Goal: Information Seeking & Learning: Understand process/instructions

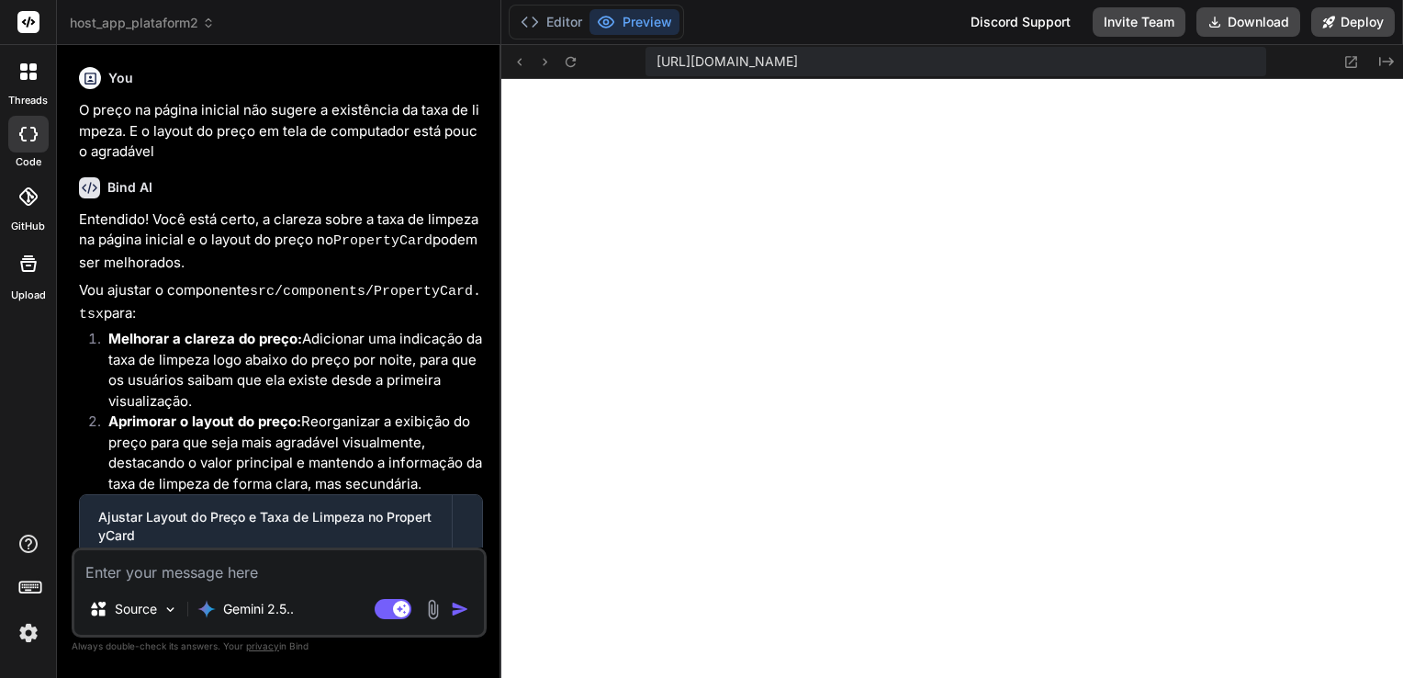
scroll to position [529, 0]
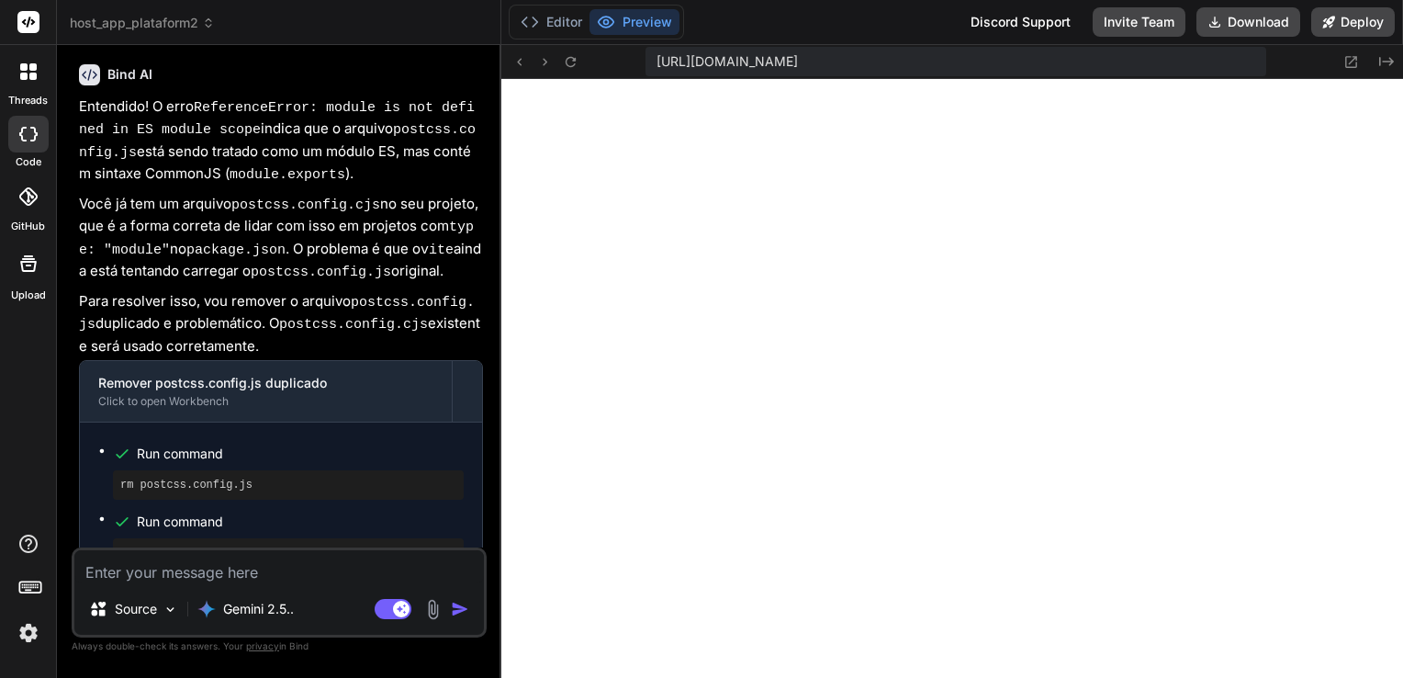
type textarea "c"
type textarea "x"
type textarea "co"
type textarea "x"
type textarea "com"
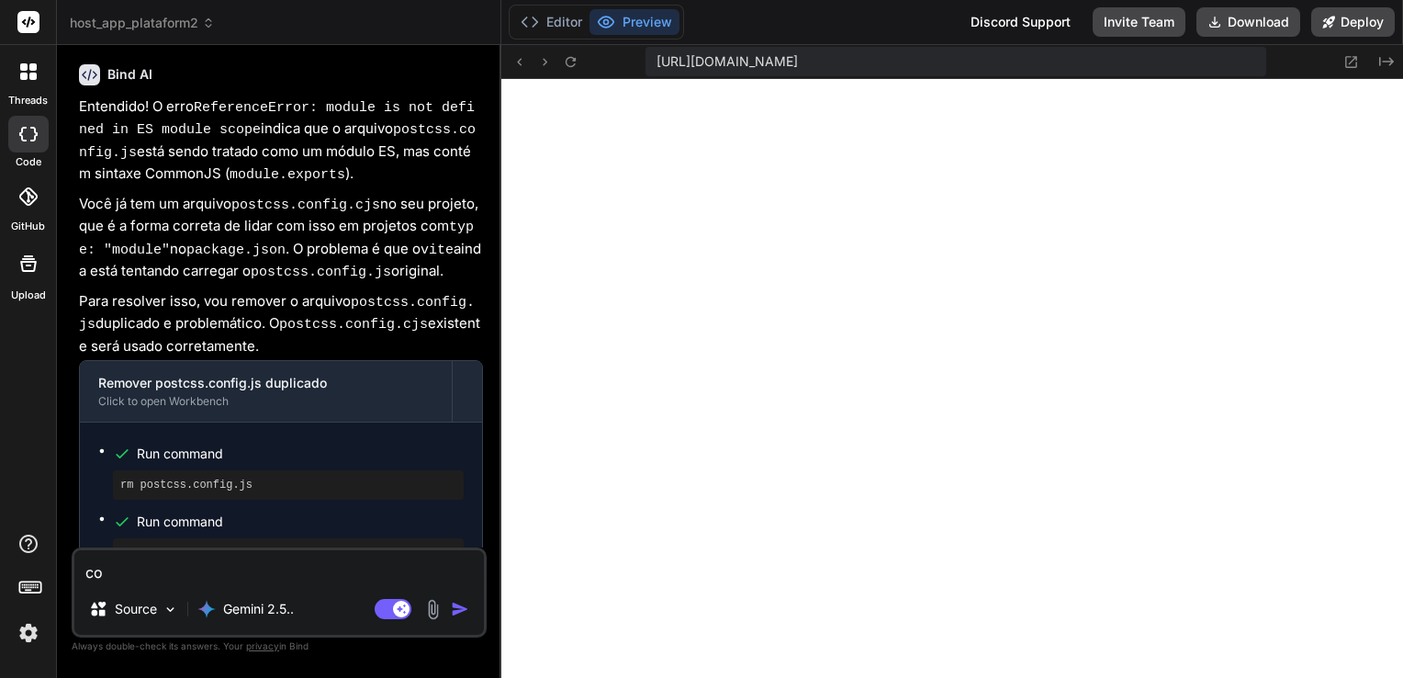
type textarea "x"
type textarea "coma"
type textarea "x"
type textarea "coman"
type textarea "x"
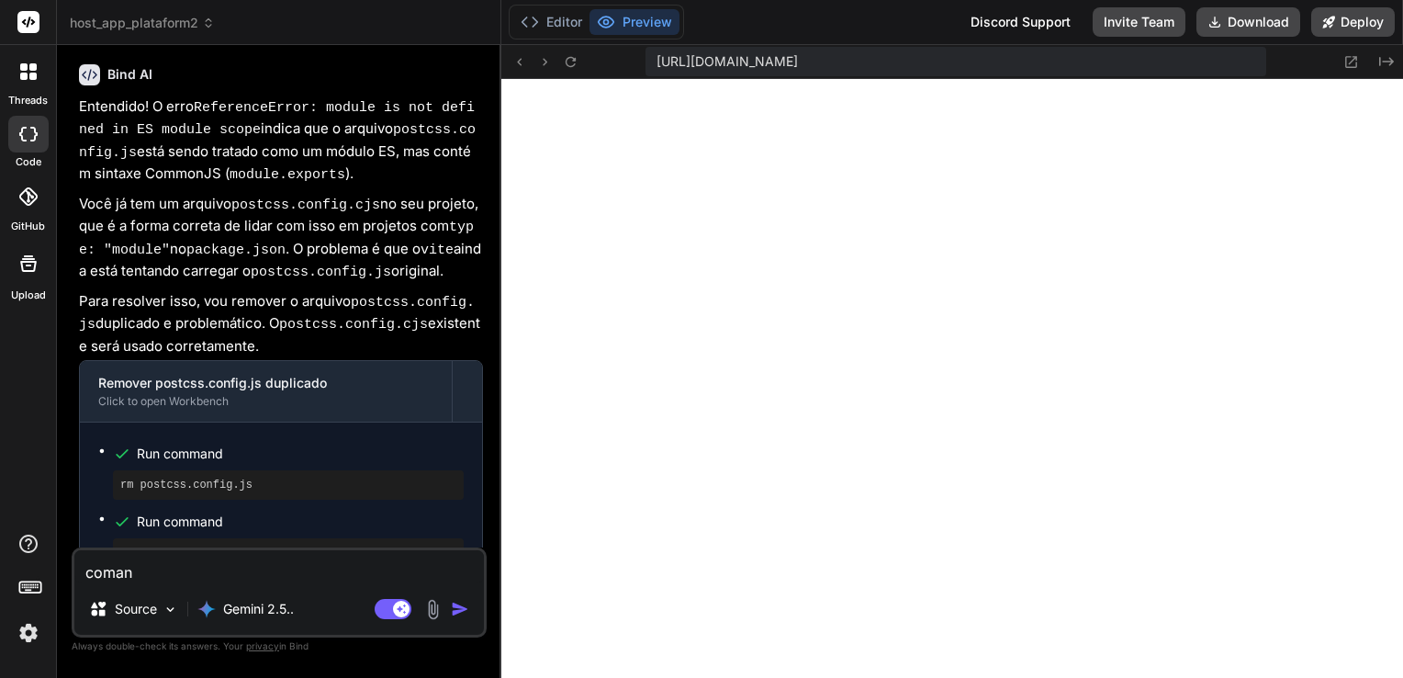
type textarea "comand"
type textarea "x"
type textarea "comando"
type textarea "x"
type textarea "comandos"
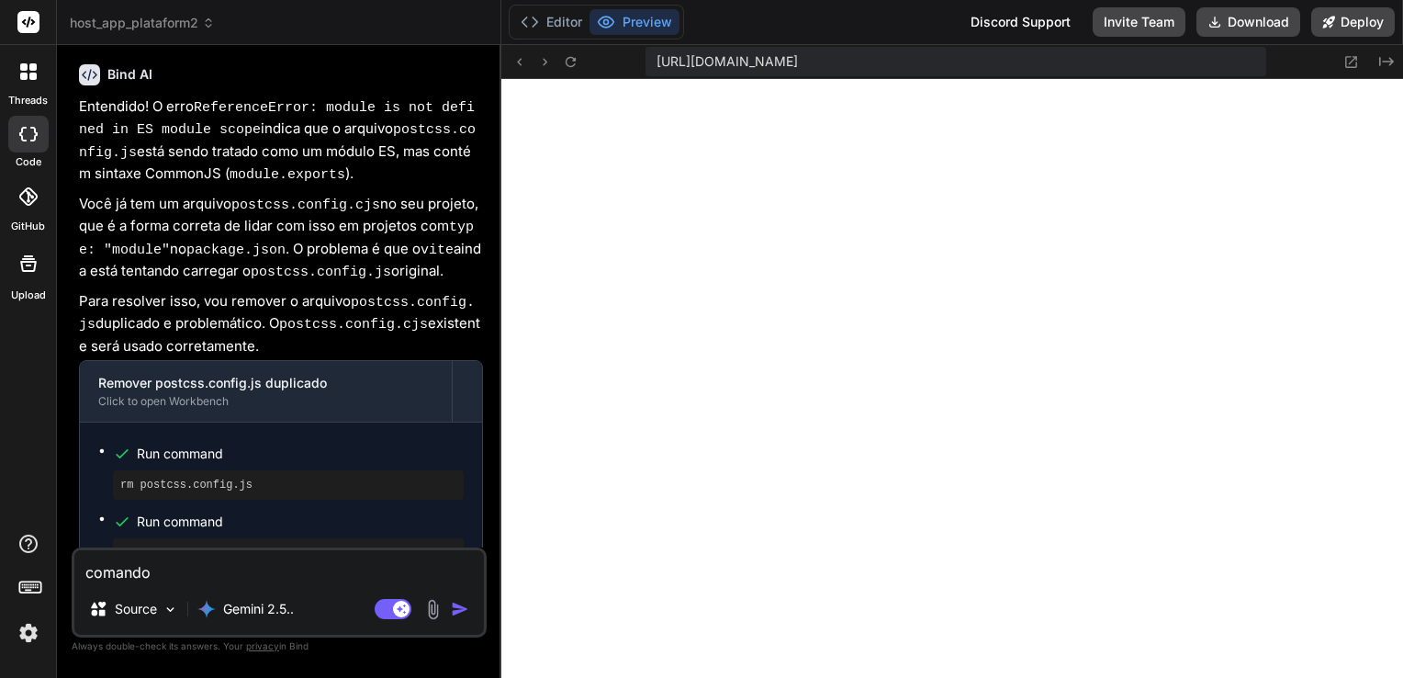
type textarea "x"
type textarea "comandos"
type textarea "x"
type textarea "comandos f"
type textarea "x"
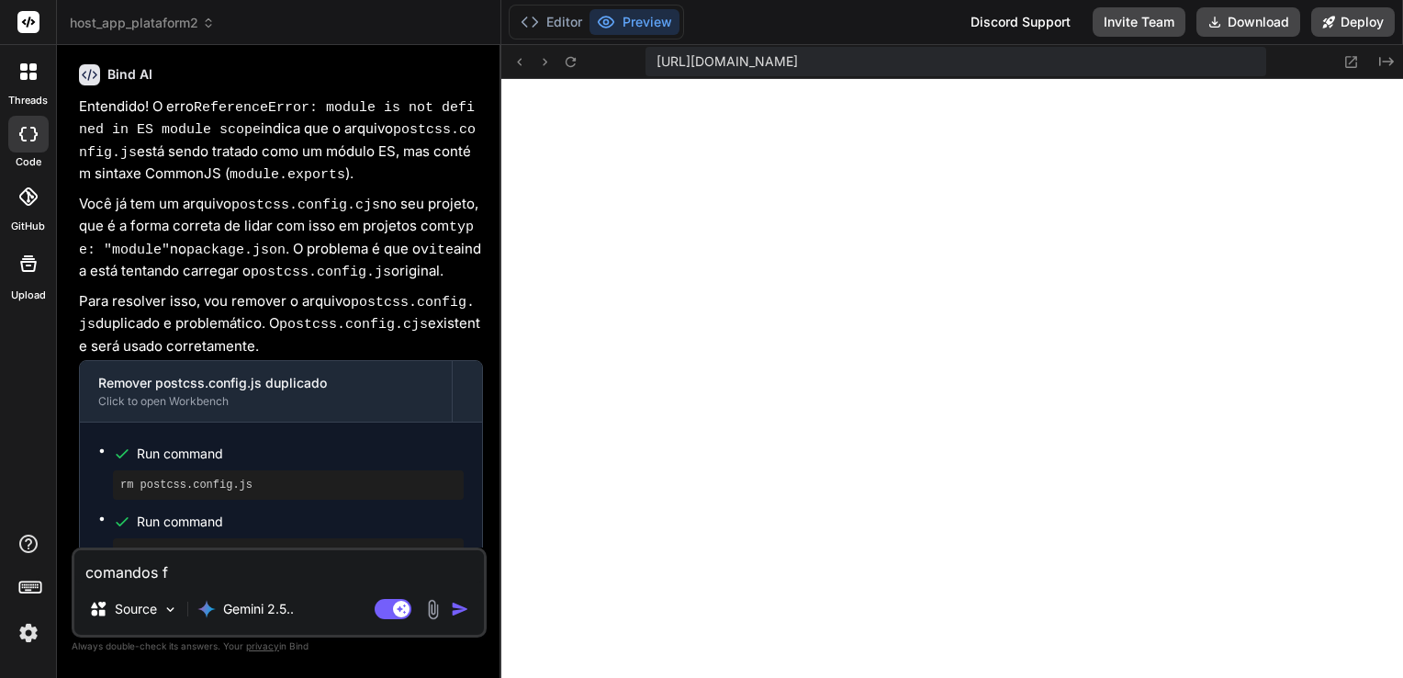
type textarea "comandos fi"
type textarea "x"
type textarea "comandos fir"
type textarea "x"
type textarea "comandos fire"
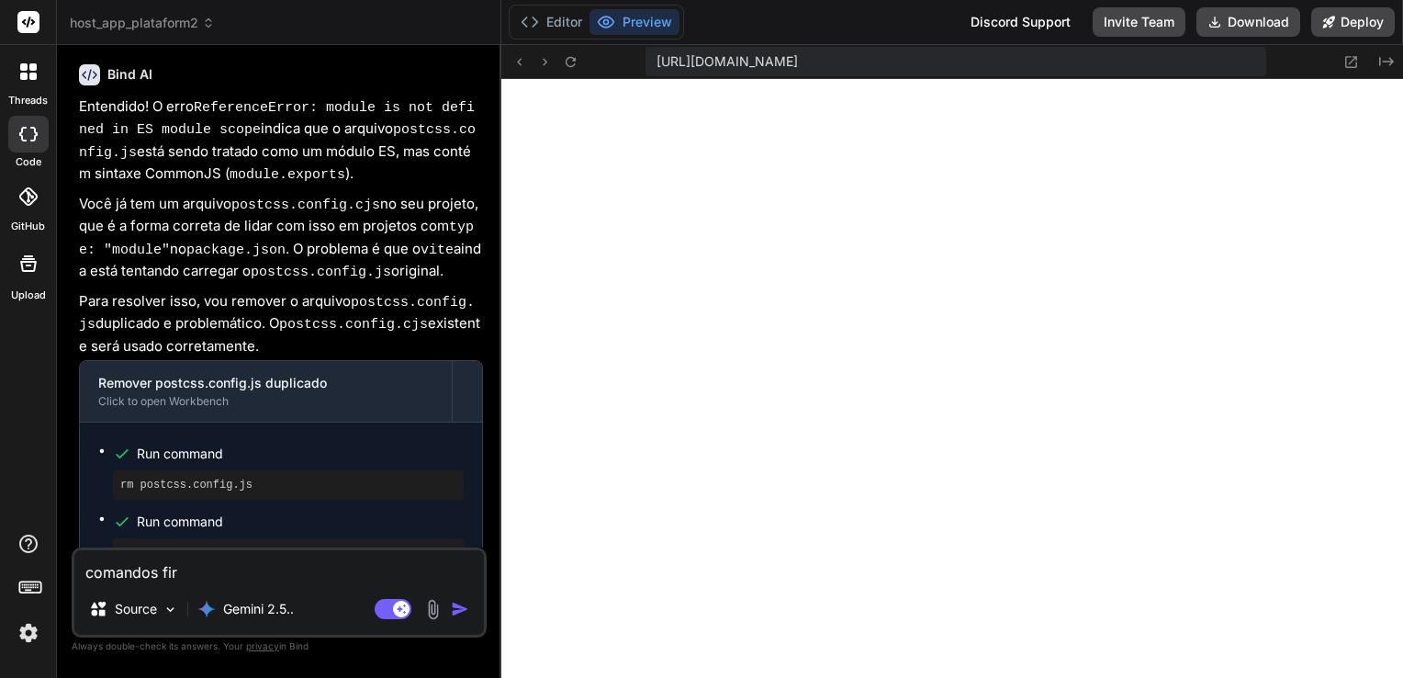
type textarea "x"
type textarea "comandos fireb"
type textarea "x"
type textarea "comandos fireba"
type textarea "x"
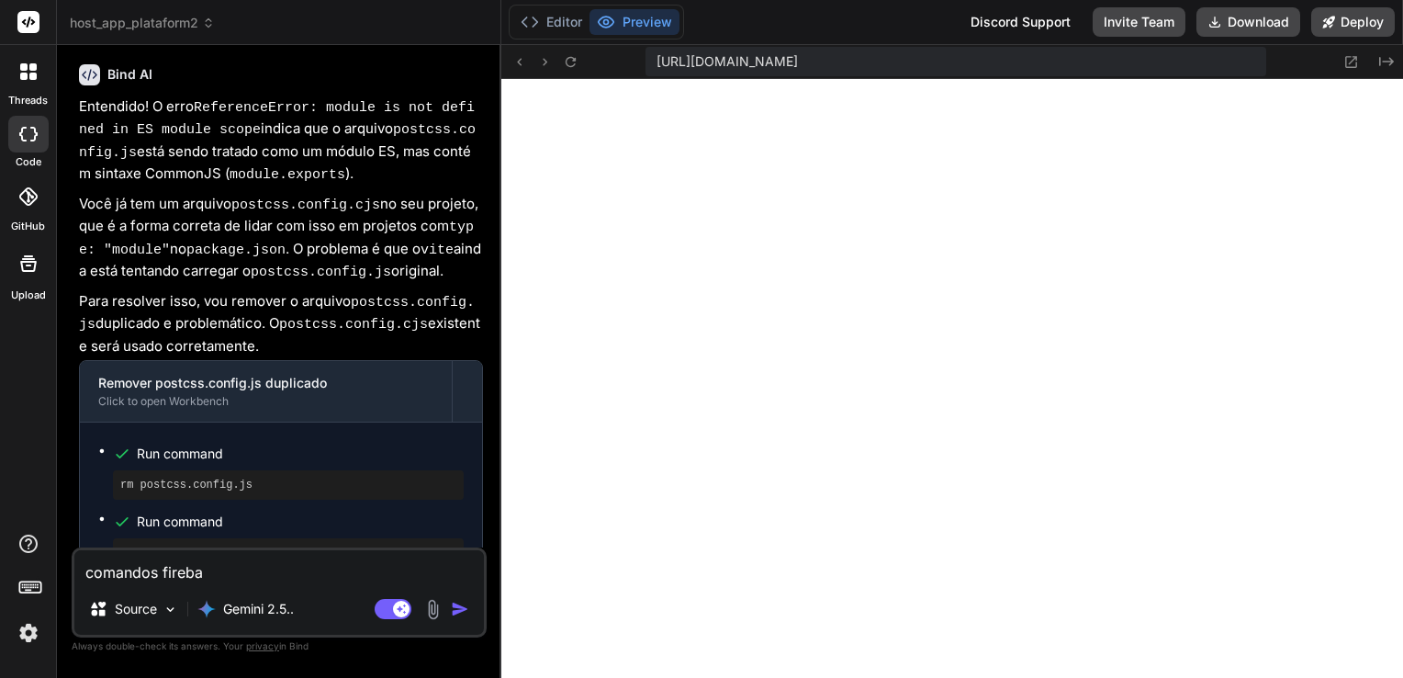
type textarea "comandos firebas"
type textarea "x"
type textarea "comandos firebase"
type textarea "x"
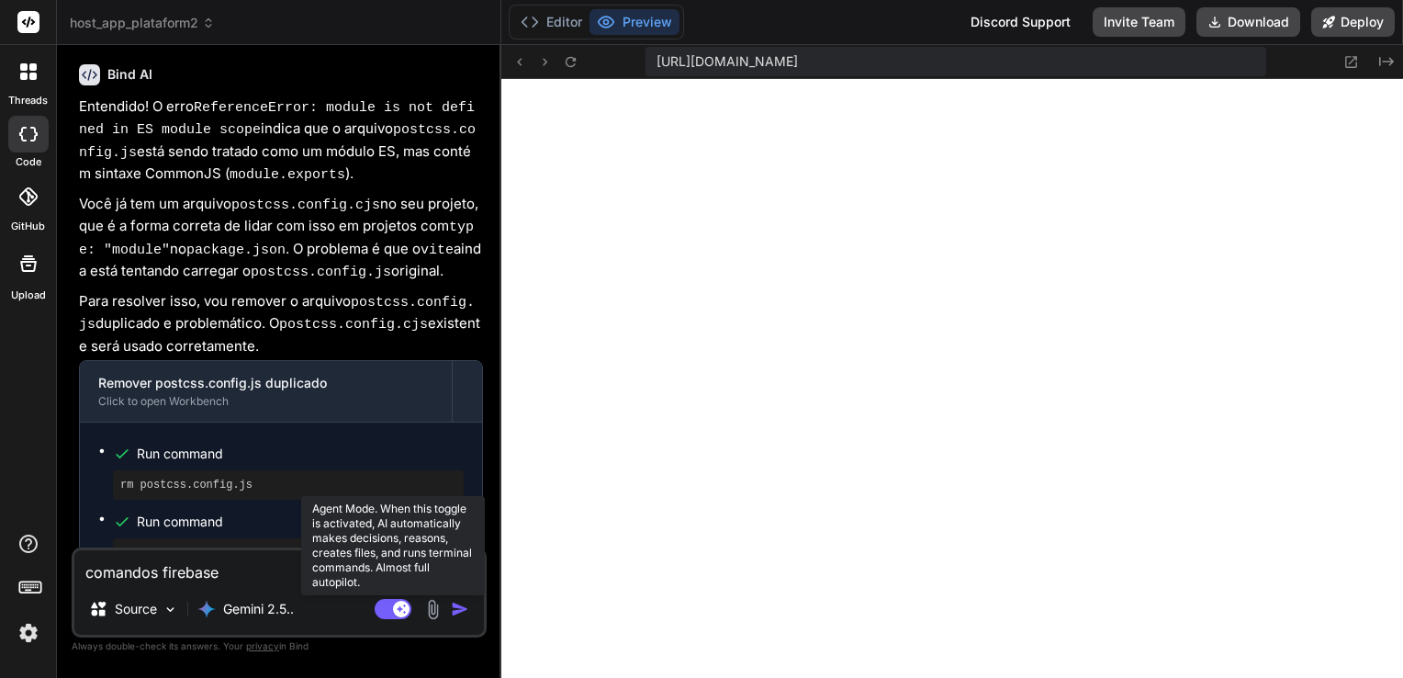
type textarea "comandos firebase"
click at [392, 613] on rect at bounding box center [393, 609] width 37 height 20
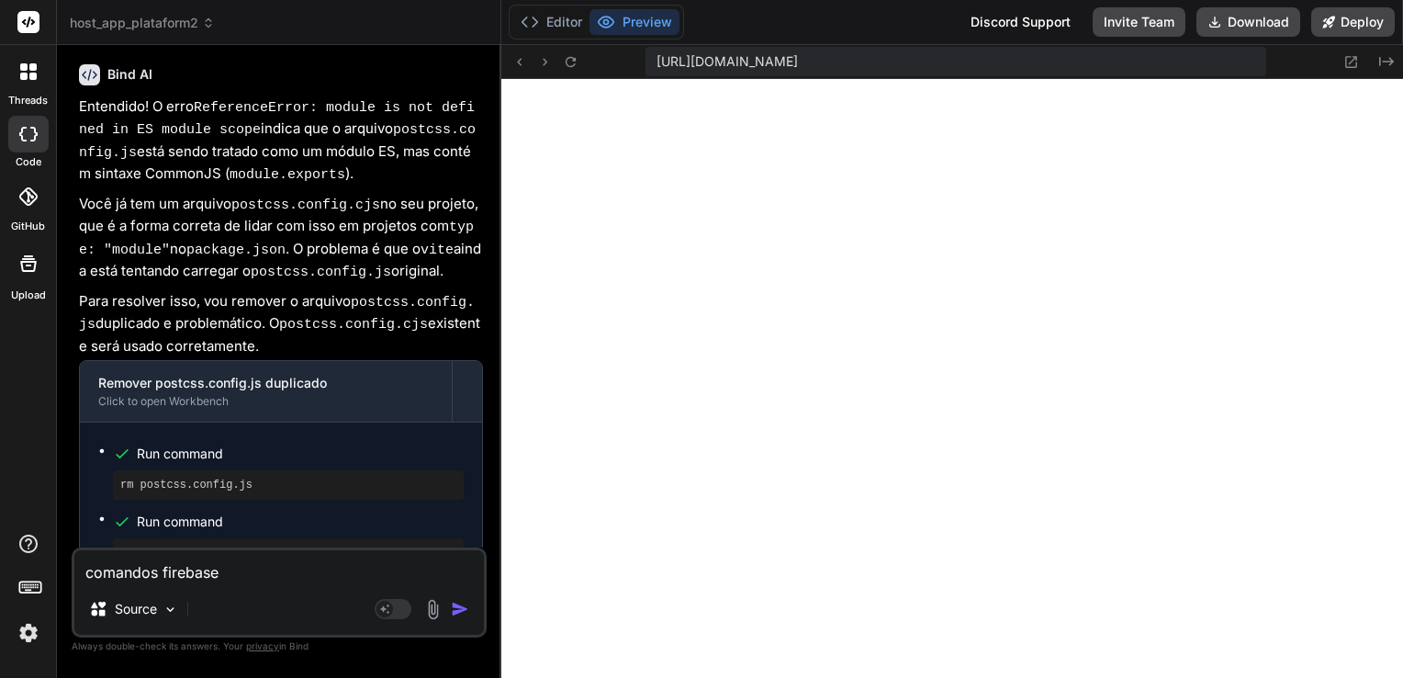
click at [460, 608] on img "button" at bounding box center [460, 609] width 18 height 18
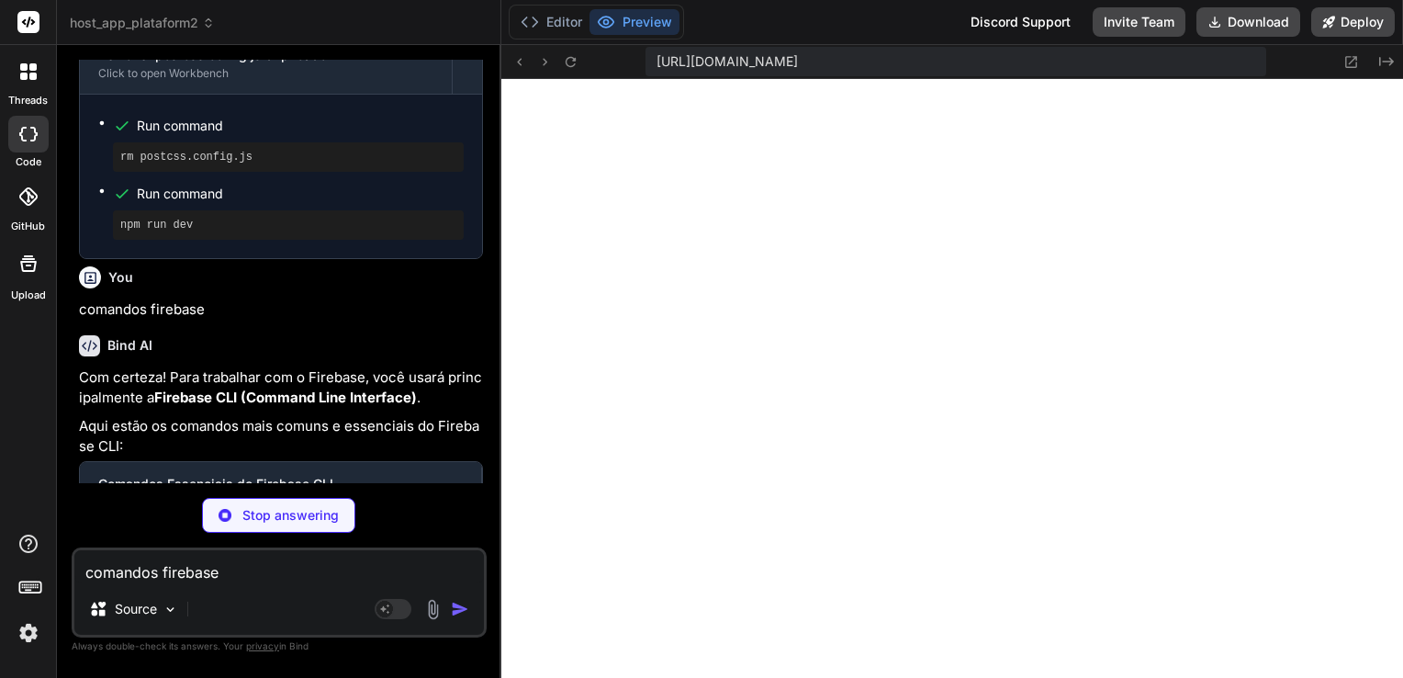
scroll to position [2897, 0]
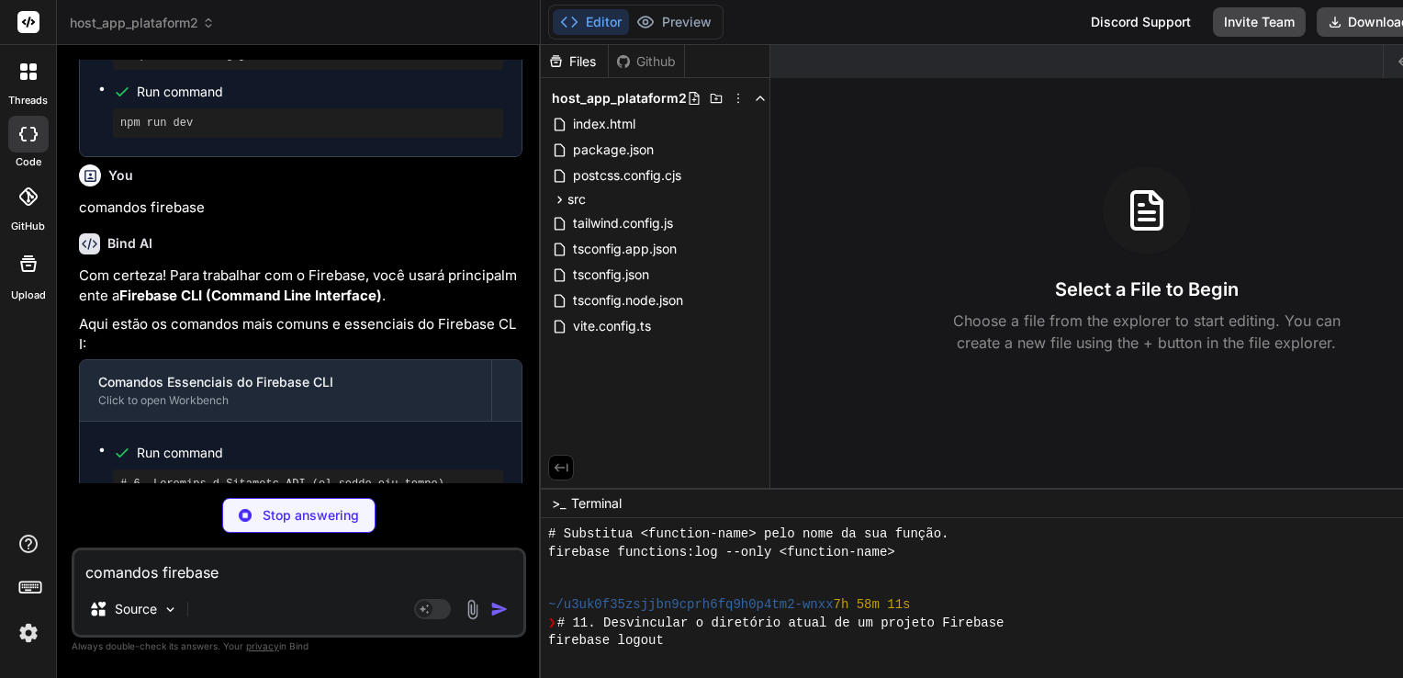
type textarea "x"
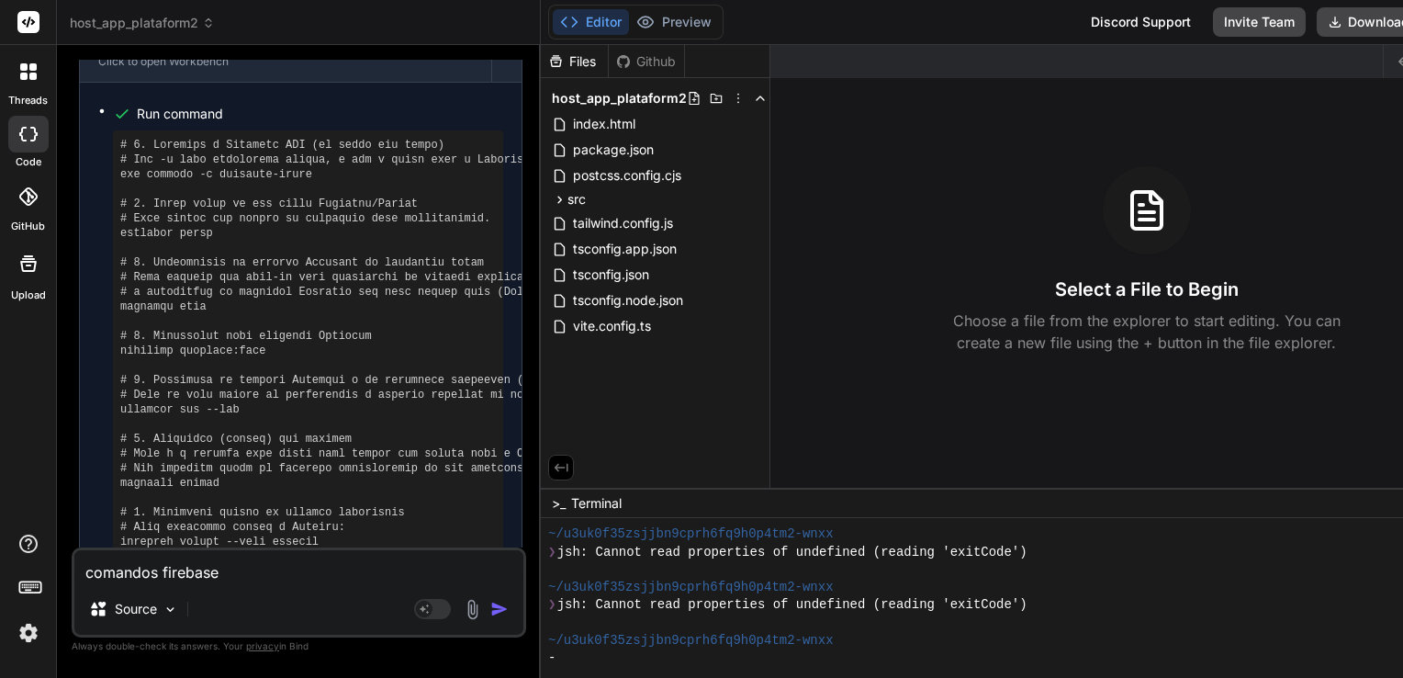
scroll to position [3236, 0]
drag, startPoint x: 298, startPoint y: 237, endPoint x: 117, endPoint y: 242, distance: 181.0
click at [117, 242] on div at bounding box center [308, 519] width 390 height 779
drag, startPoint x: 117, startPoint y: 242, endPoint x: 152, endPoint y: 238, distance: 35.2
copy pre "npm install -g firebase-tools"
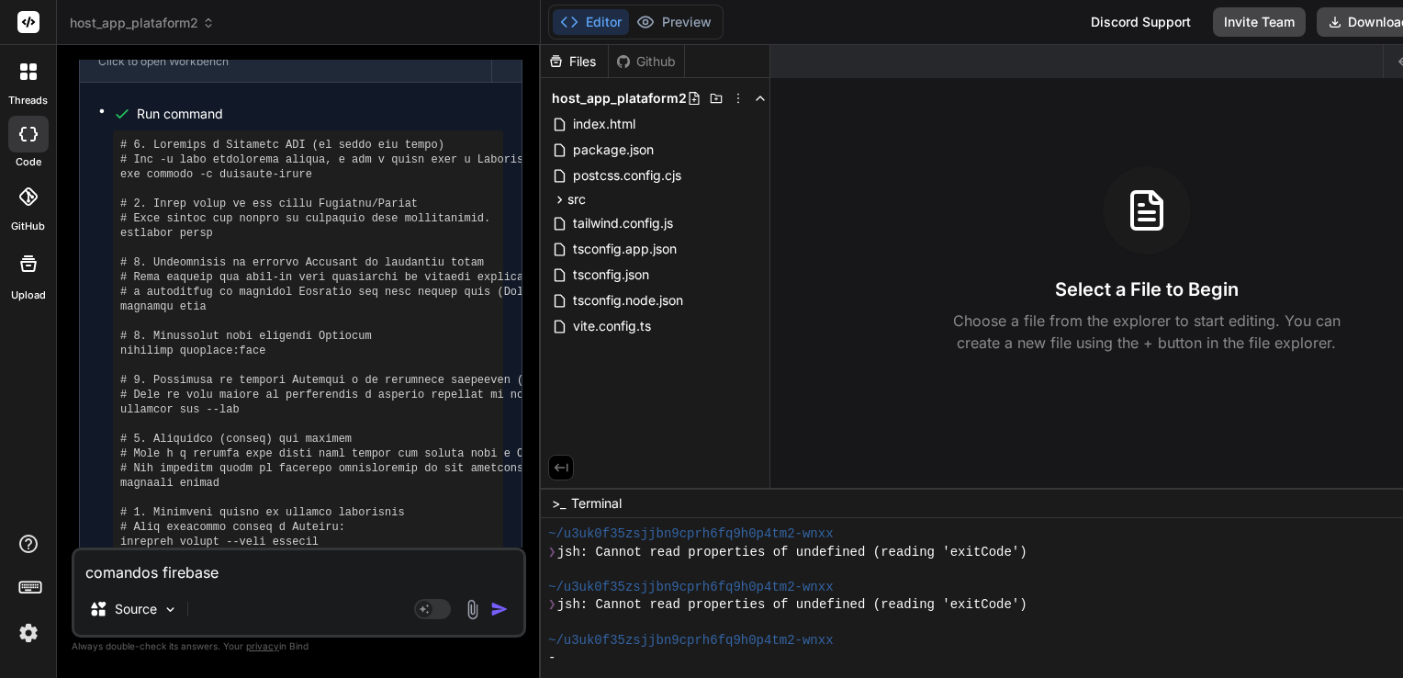
click at [288, 562] on textarea "comandos firebase" at bounding box center [298, 566] width 449 height 33
type textarea "p"
type textarea "x"
type textarea "pa"
type textarea "x"
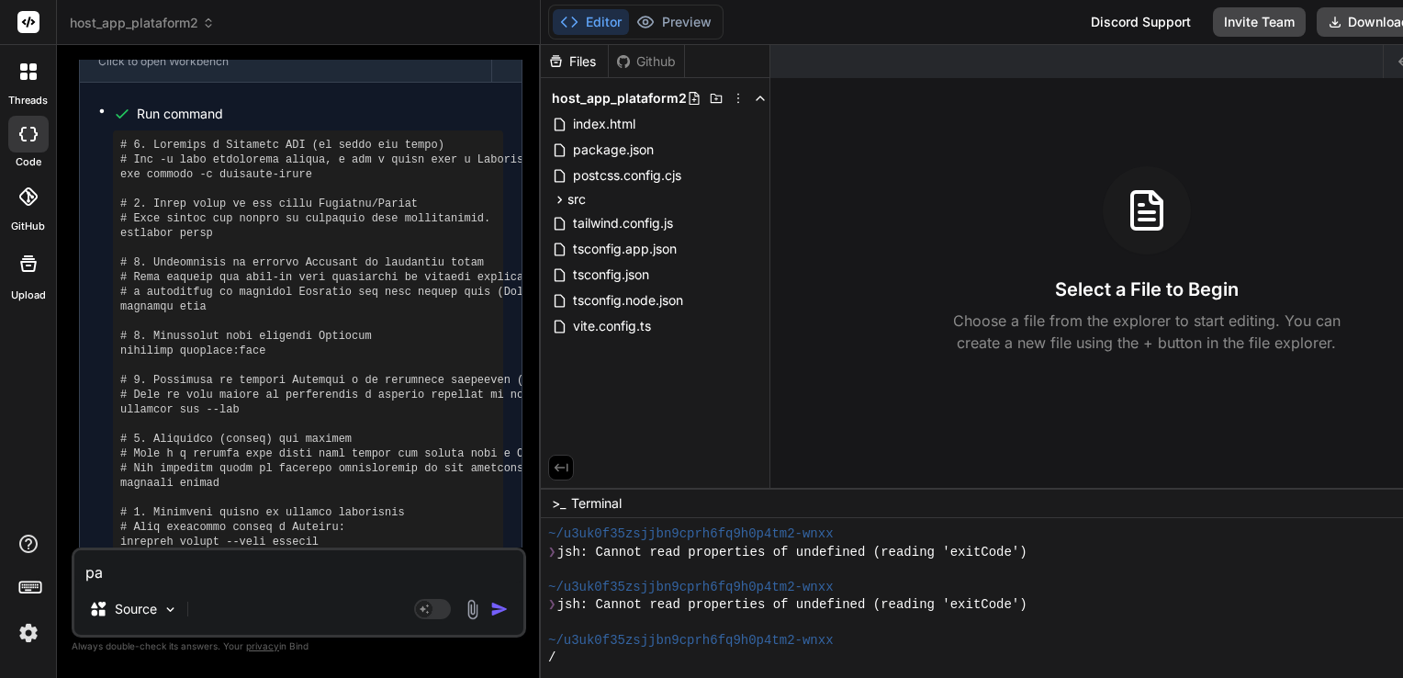
type textarea "pas"
type textarea "x"
type textarea "pass"
type textarea "x"
type textarea "passo"
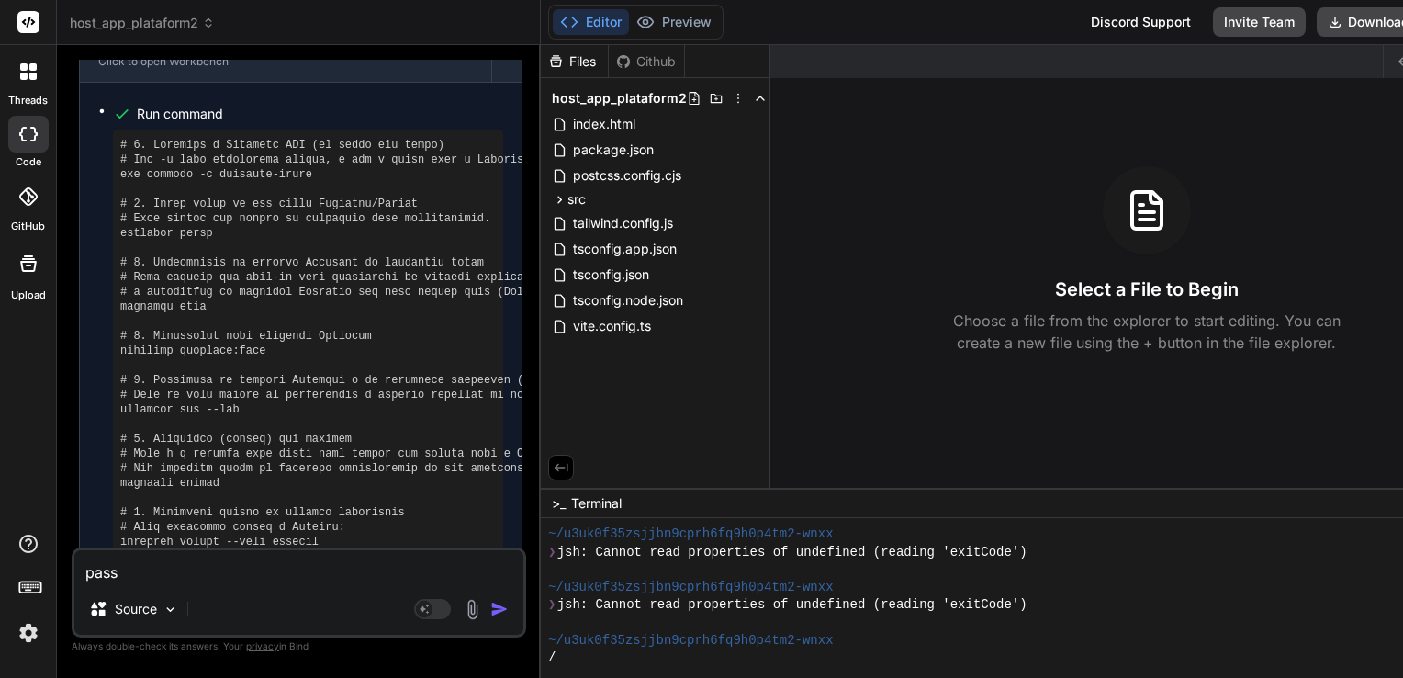
type textarea "x"
type textarea "passo"
type textarea "x"
type textarea "passo a"
type textarea "x"
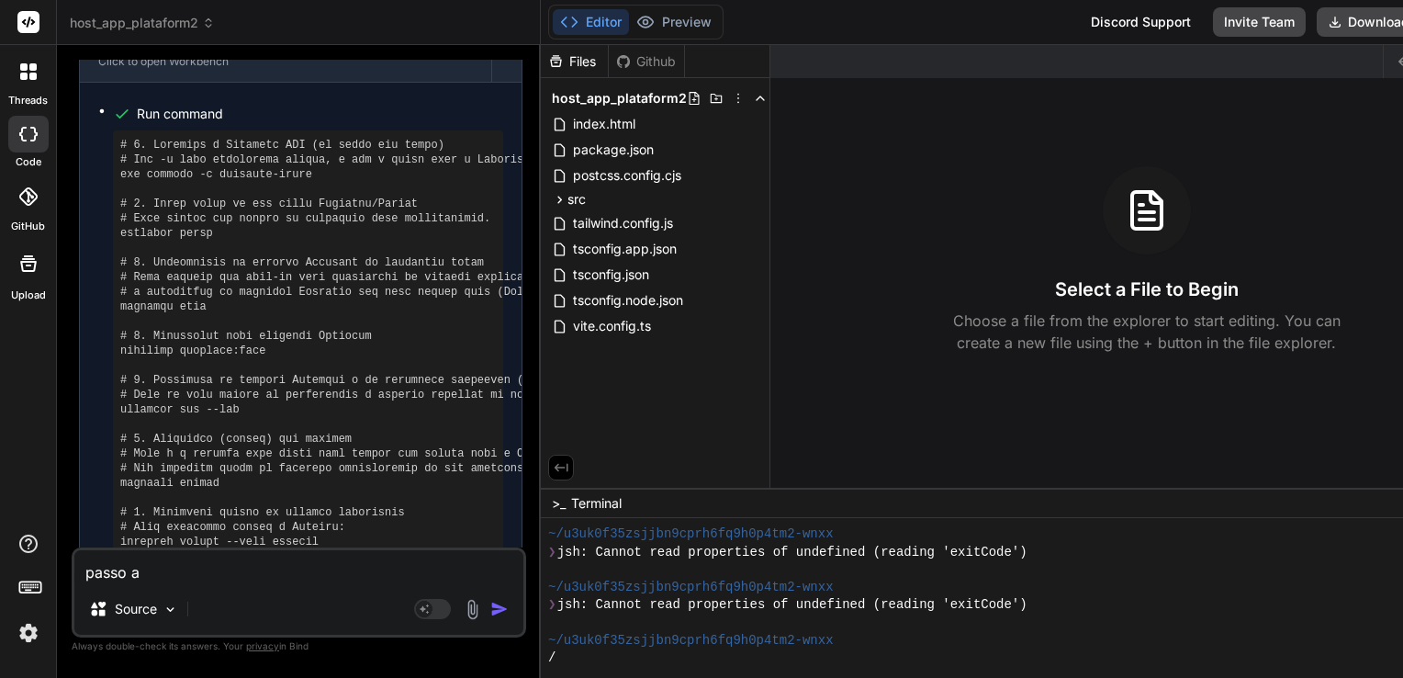
type textarea "passo a"
type textarea "x"
type textarea "passo a p"
type textarea "x"
type textarea "passo a pa"
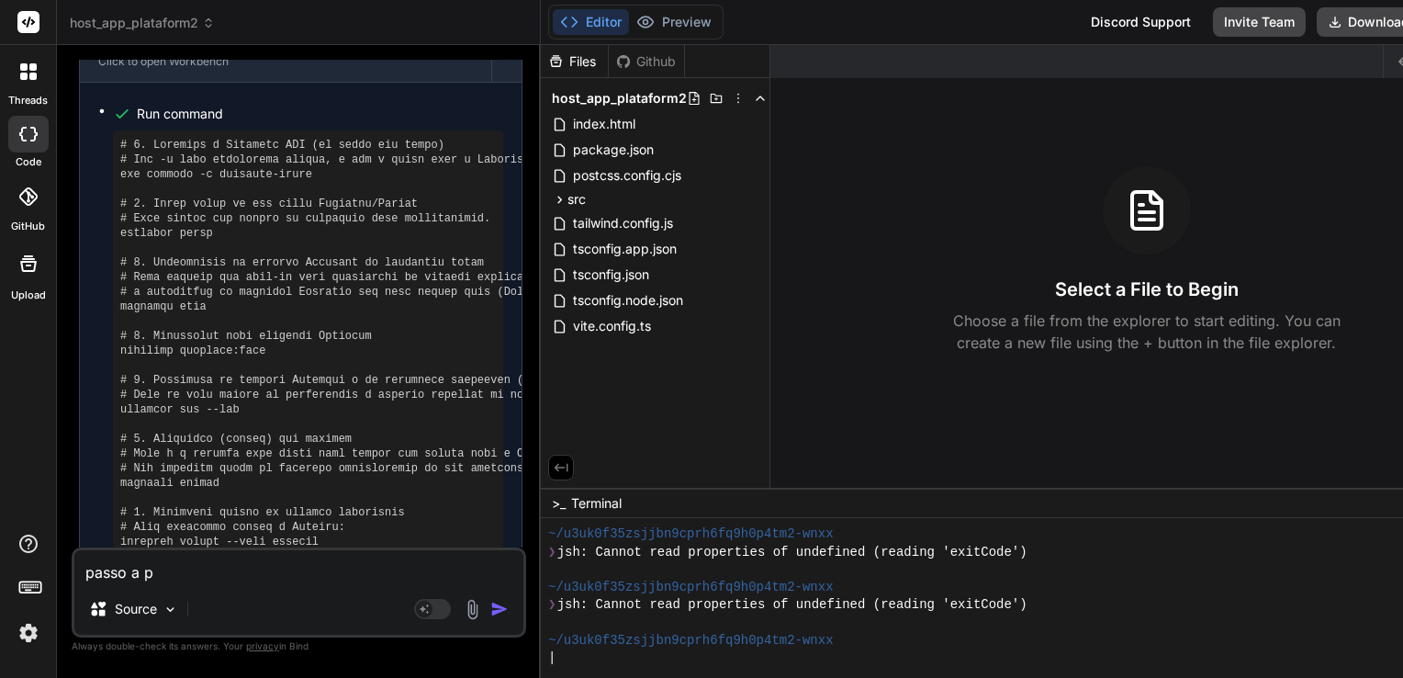
type textarea "x"
type textarea "passo a pas"
type textarea "x"
type textarea "passo a pass"
type textarea "x"
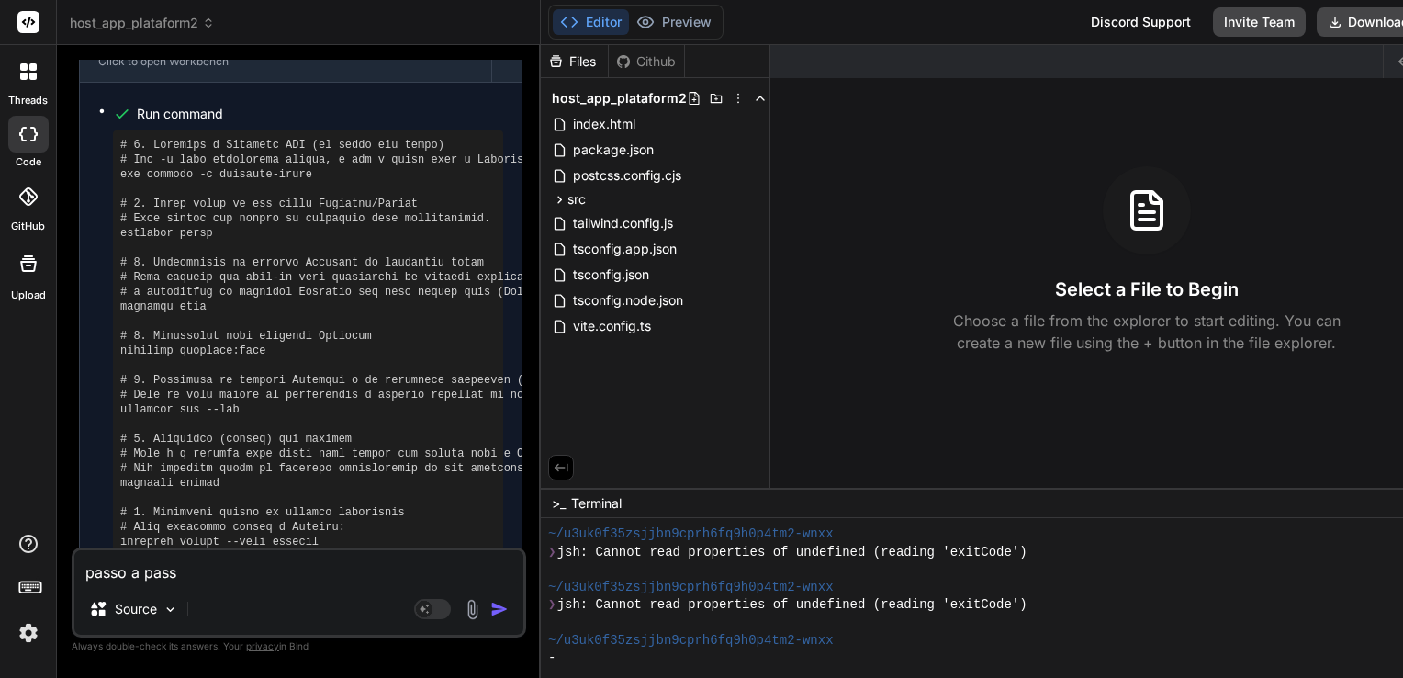
type textarea "passo a passo"
type textarea "x"
type textarea "passo a passo"
type textarea "x"
type textarea "passo a passo p"
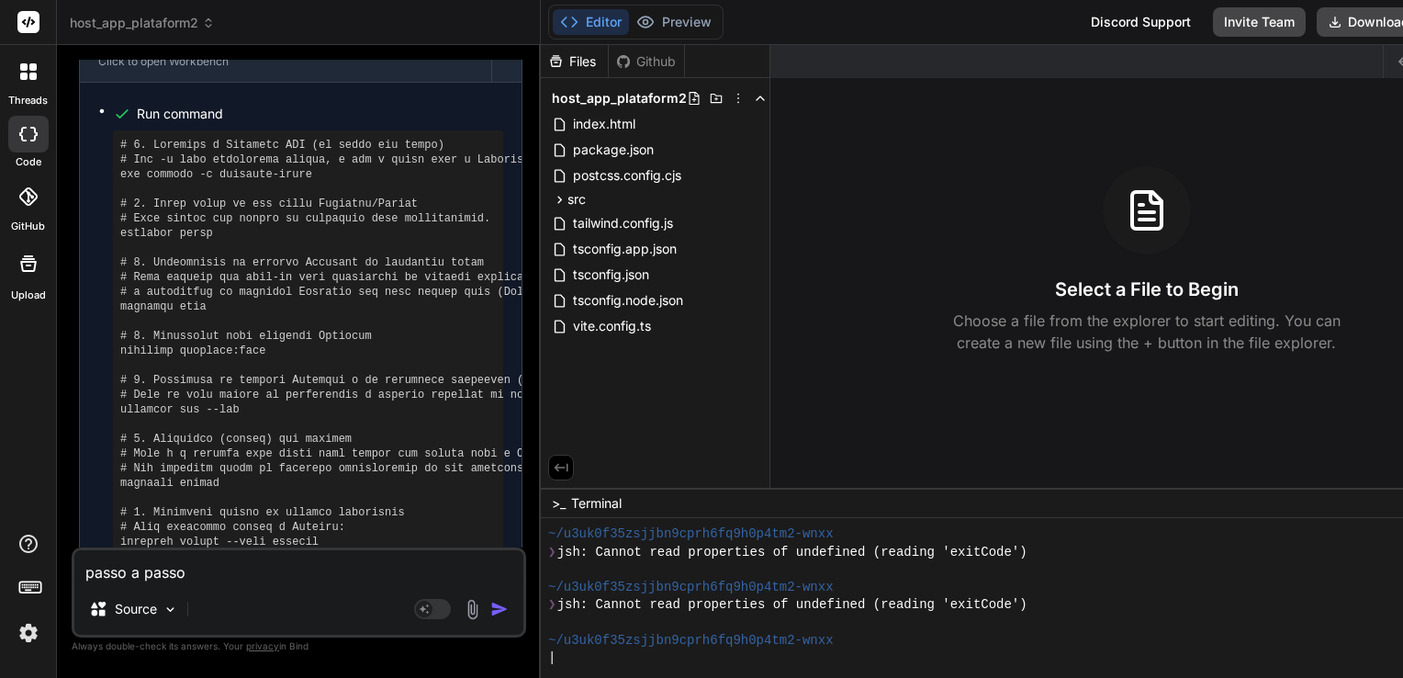
type textarea "x"
type textarea "passo a passo pa"
type textarea "x"
type textarea "passo a passo par"
type textarea "x"
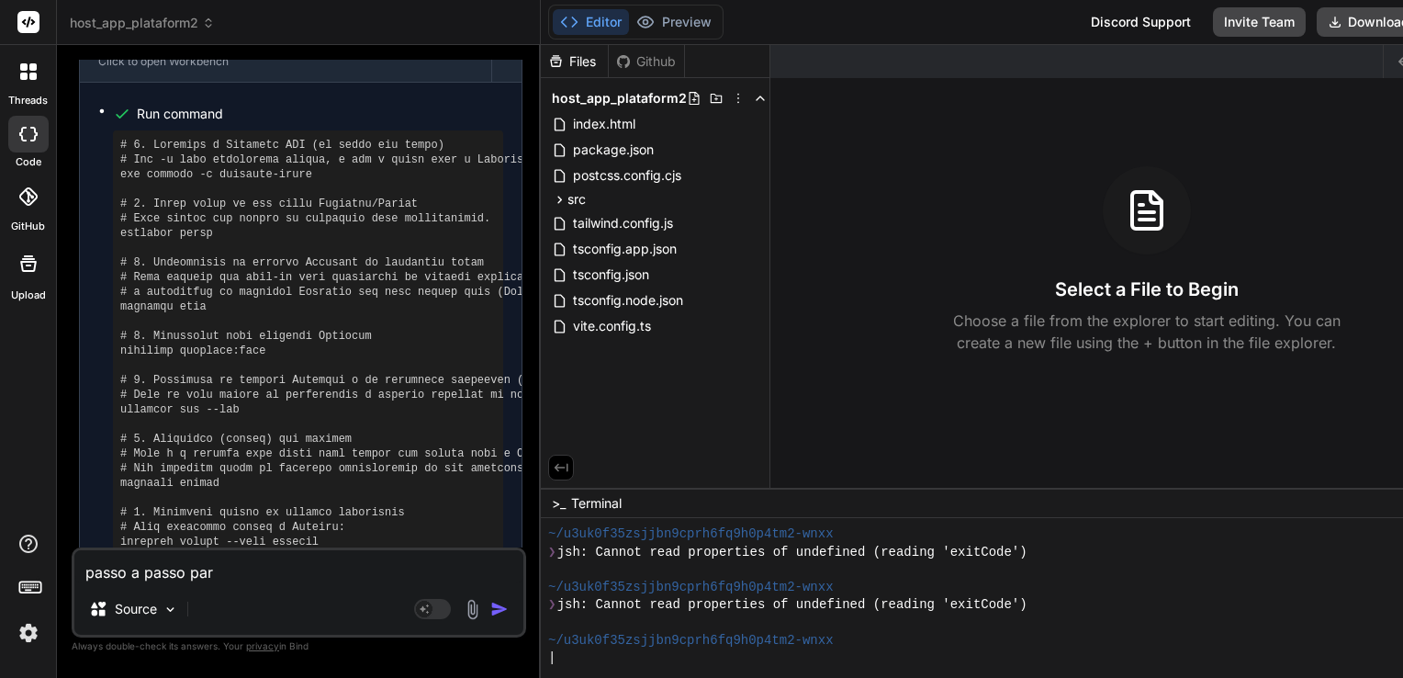
type textarea "passo a passo para"
type textarea "x"
type textarea "passo a passo para"
type textarea "x"
type textarea "passo a passo para d"
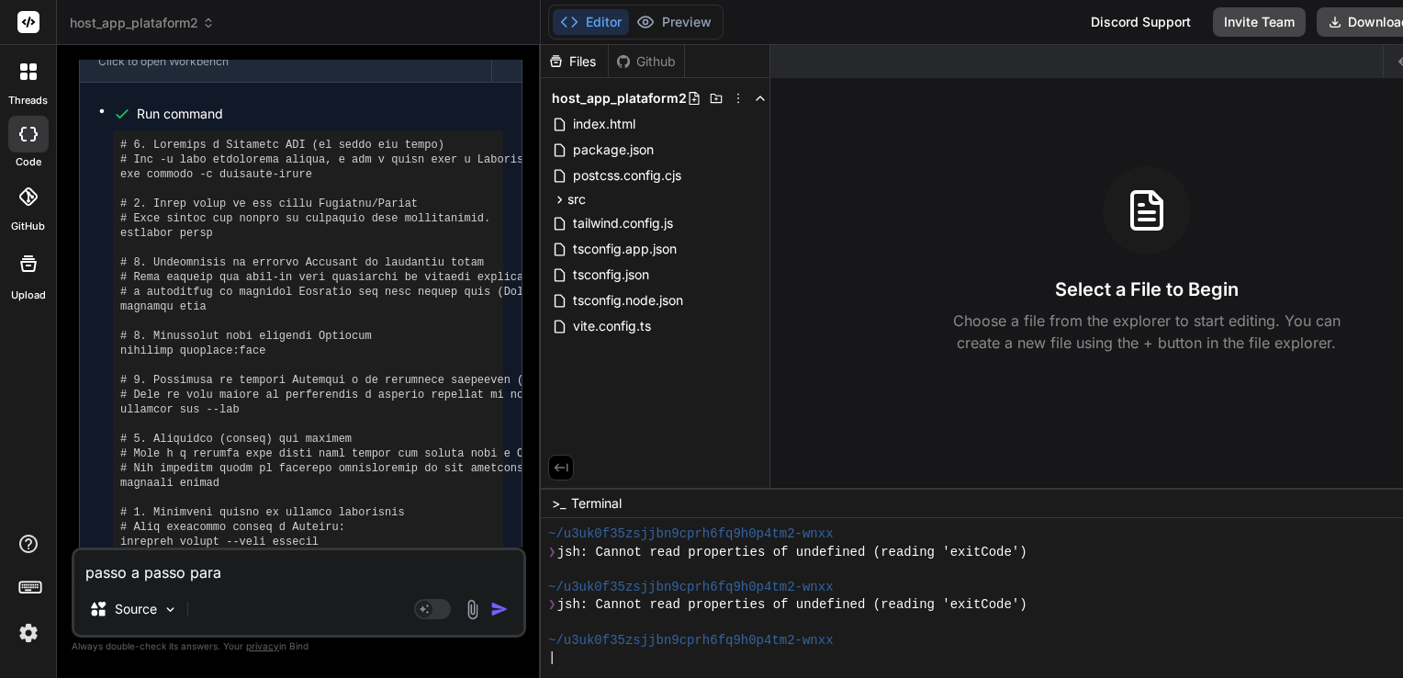
type textarea "x"
type textarea "passo a passo para de"
type textarea "x"
type textarea "passo a passo para dep"
type textarea "x"
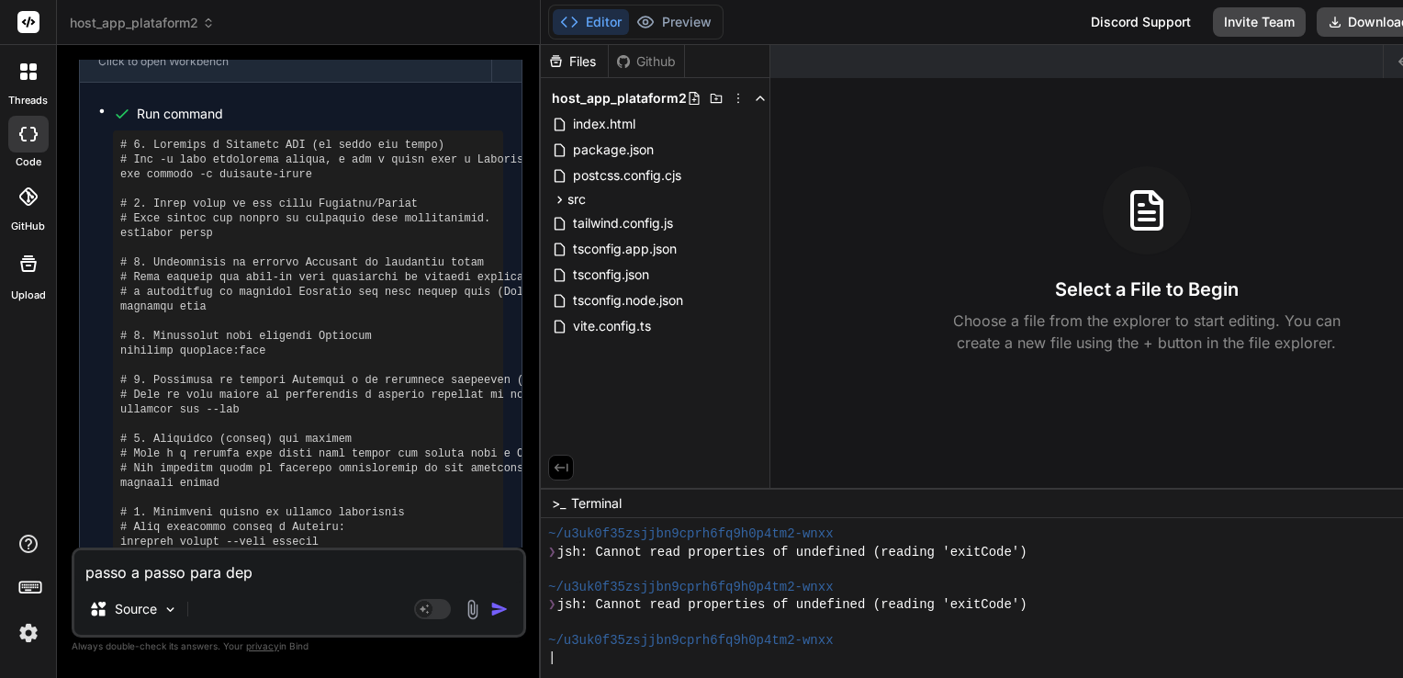
type textarea "passo a passo para depl"
type textarea "x"
type textarea "passo a passo para deplo"
type textarea "x"
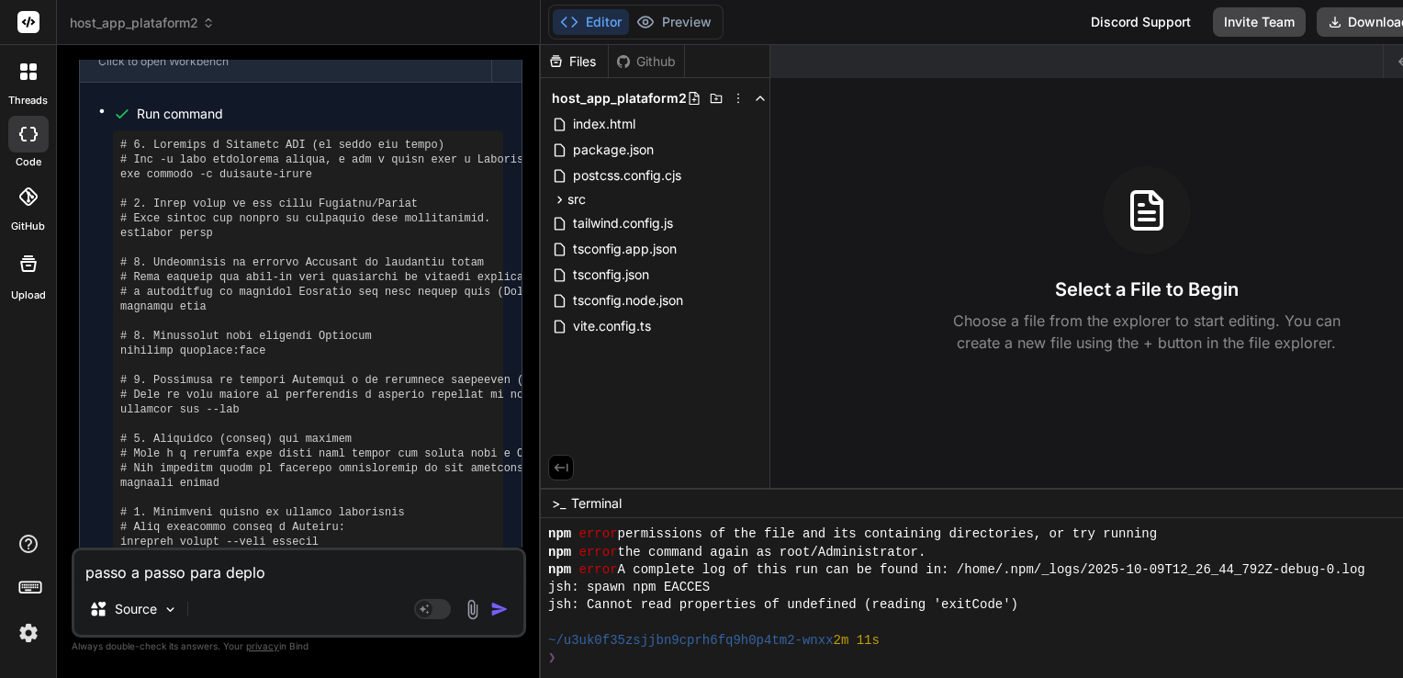
type textarea "passo a passo para deploy"
type textarea "x"
type textarea "passo a passo para deploy"
type textarea "x"
type textarea "passo a passo para deploy n"
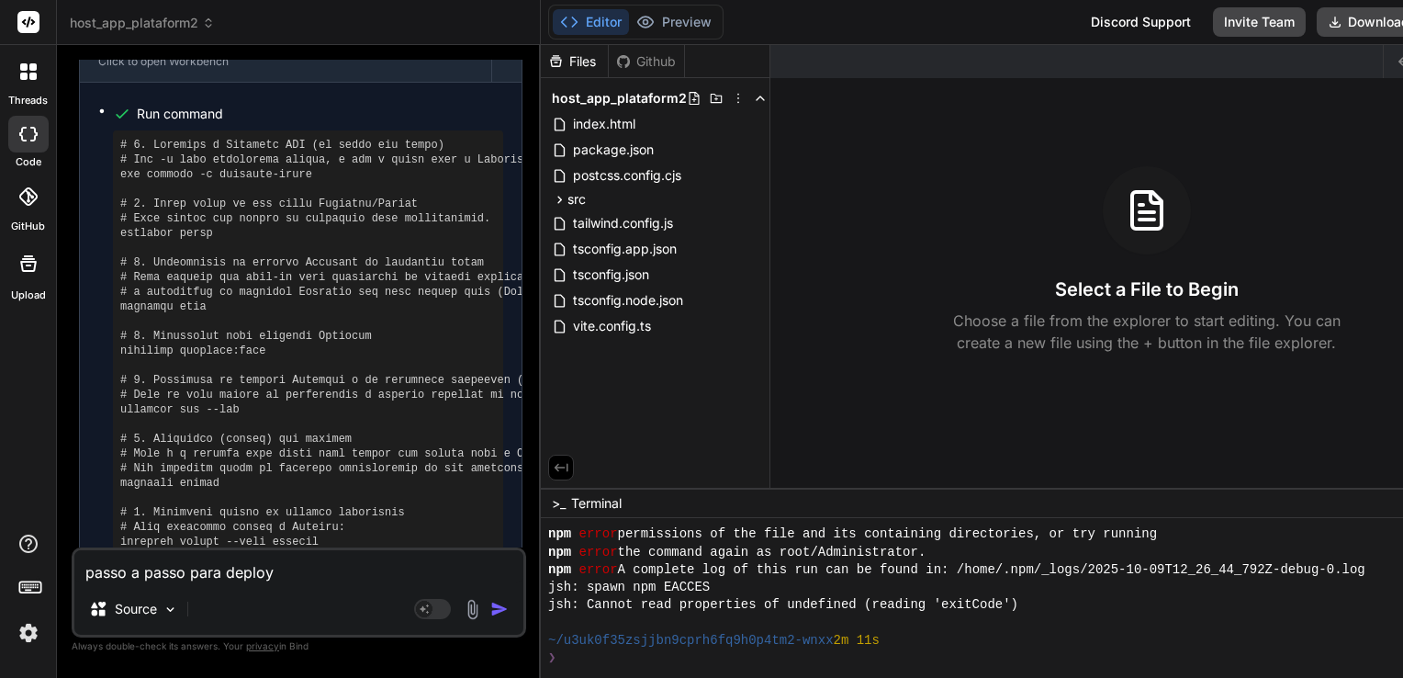
type textarea "x"
type textarea "passo a passo para deploy no"
type textarea "x"
type textarea "passo a passo para deploy no"
type textarea "x"
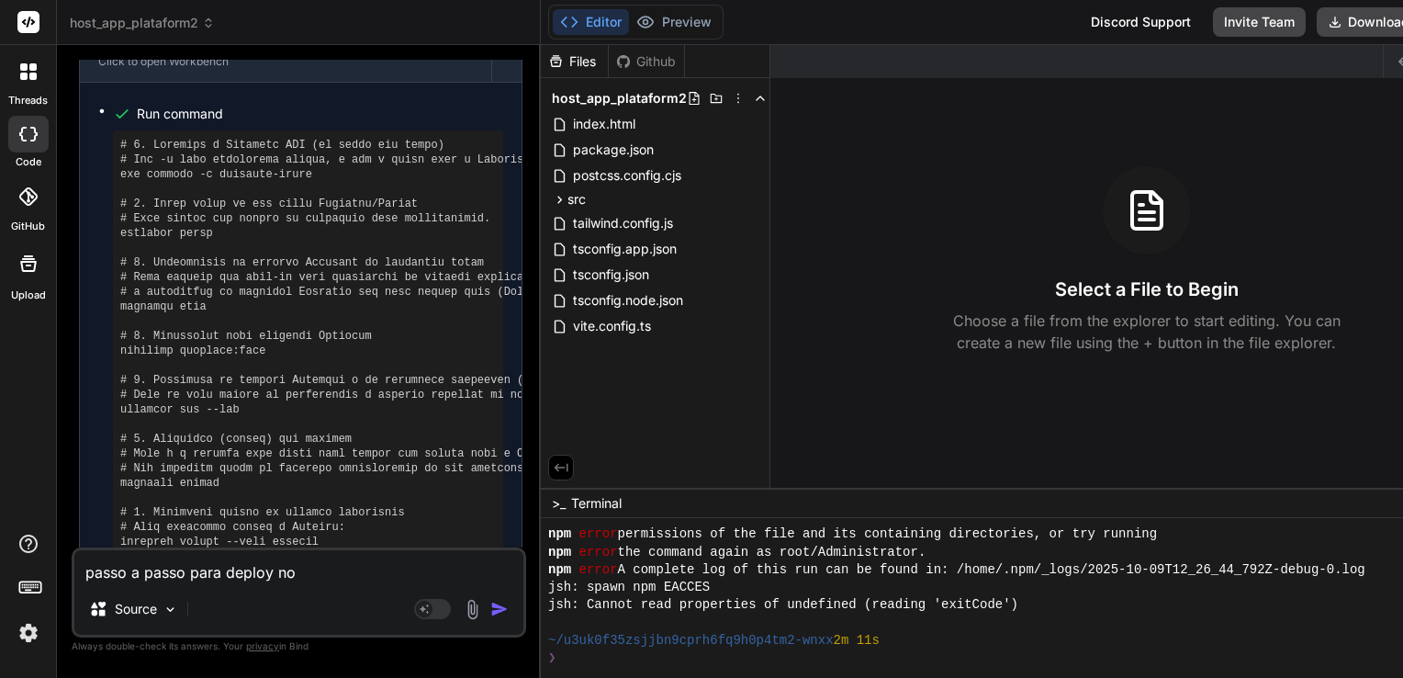
type textarea "passo a passo para deploy no f"
type textarea "x"
type textarea "passo a passo para deploy no fi"
type textarea "x"
type textarea "passo a passo para deploy no fir"
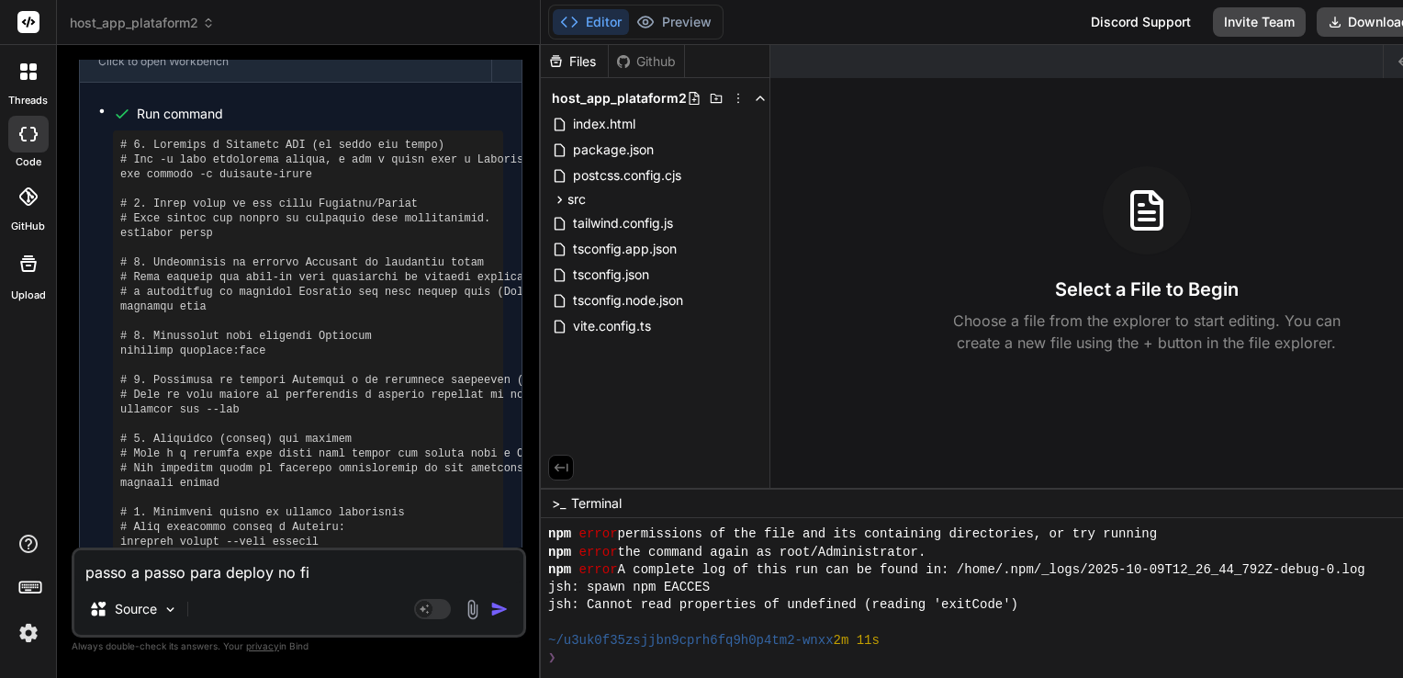
type textarea "x"
type textarea "passo a passo para deploy no fire"
type textarea "x"
type textarea "passo a passo para deploy no fireb"
type textarea "x"
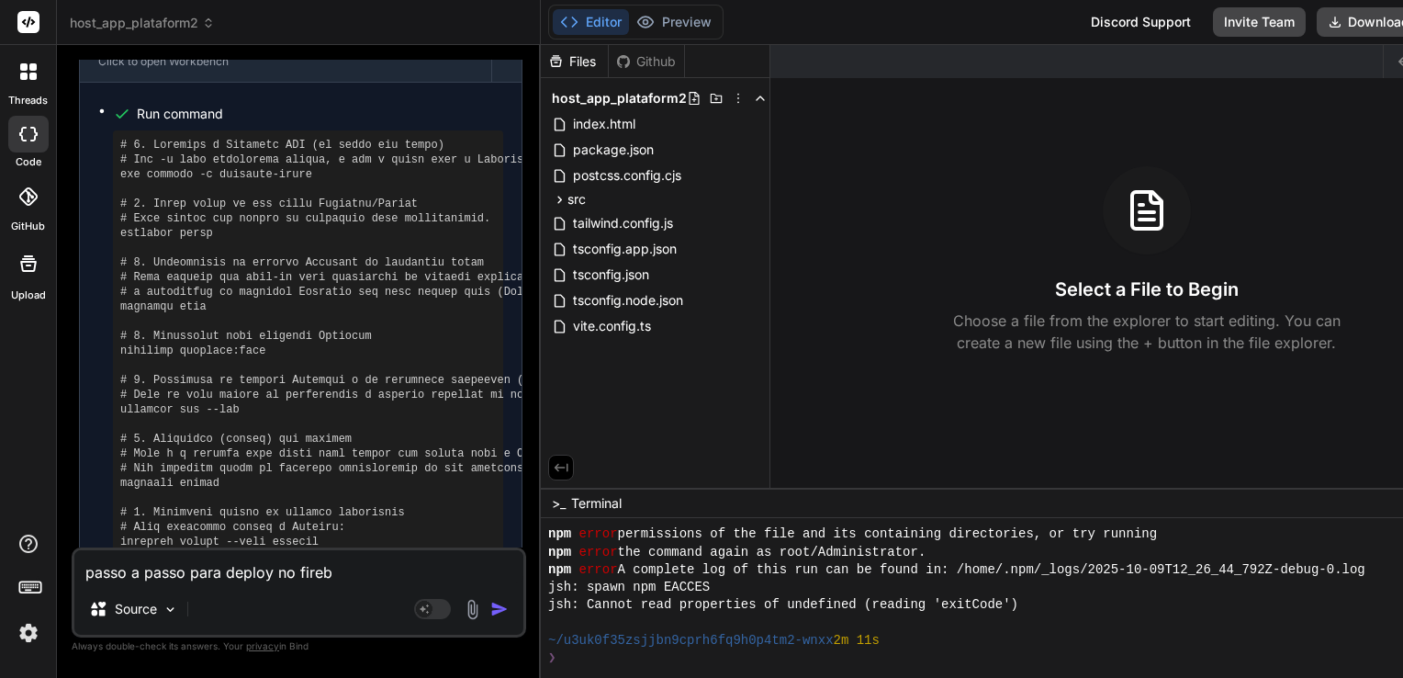
type textarea "passo a passo para deploy no fireba"
type textarea "x"
type textarea "passo a passo para deploy no firebas"
type textarea "x"
type textarea "passo a passo para deploy no firebase"
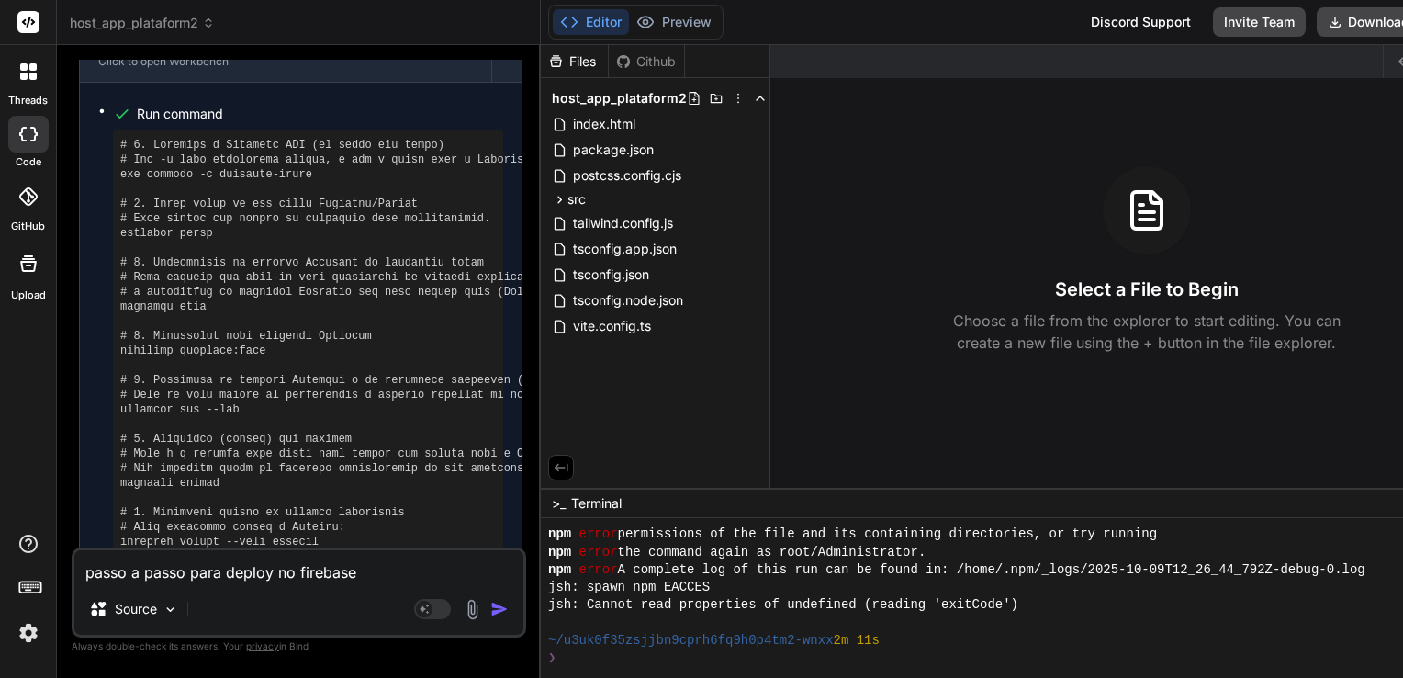
type textarea "x"
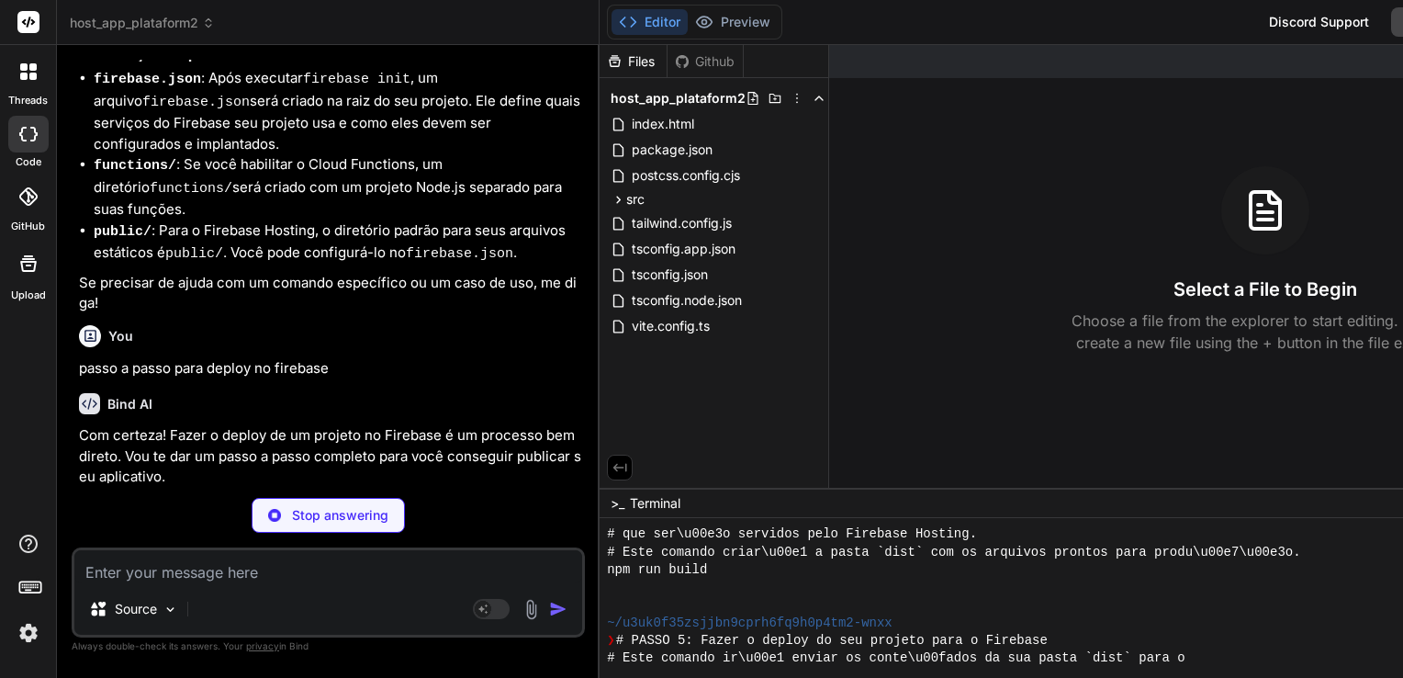
scroll to position [7916, 0]
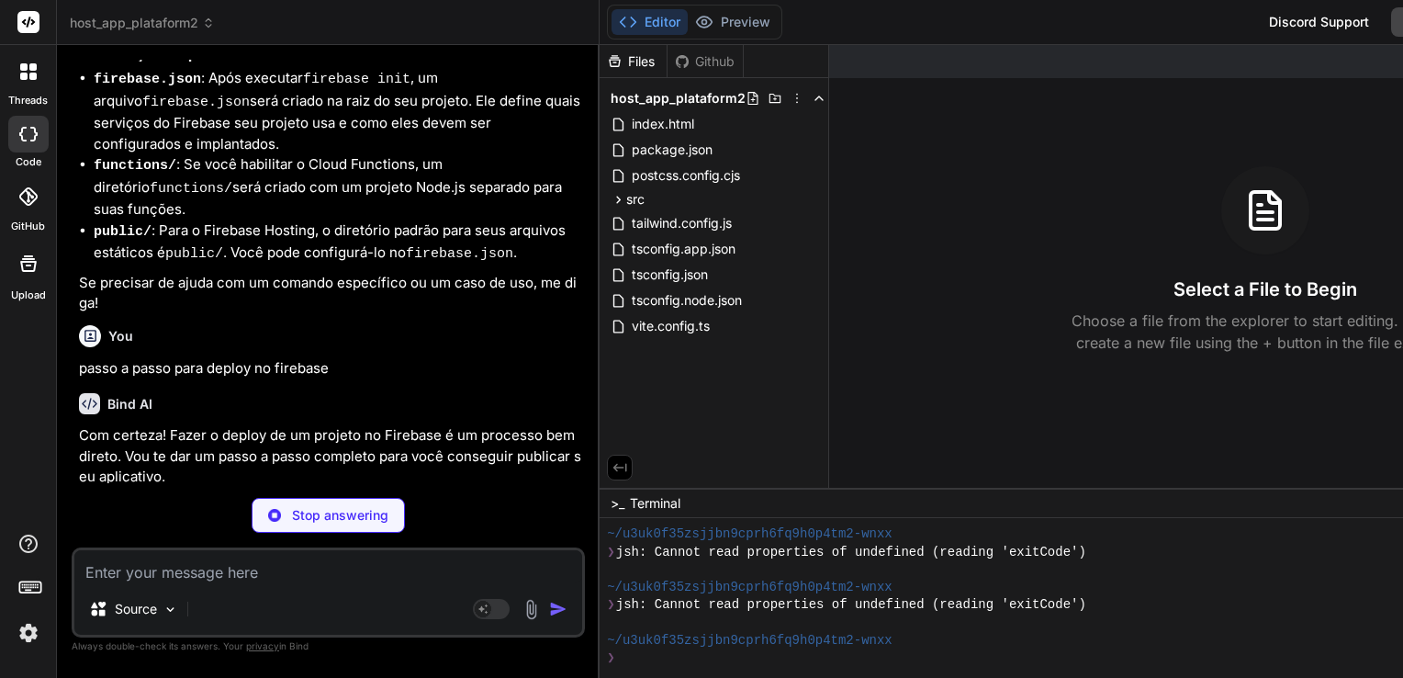
type textarea "x"
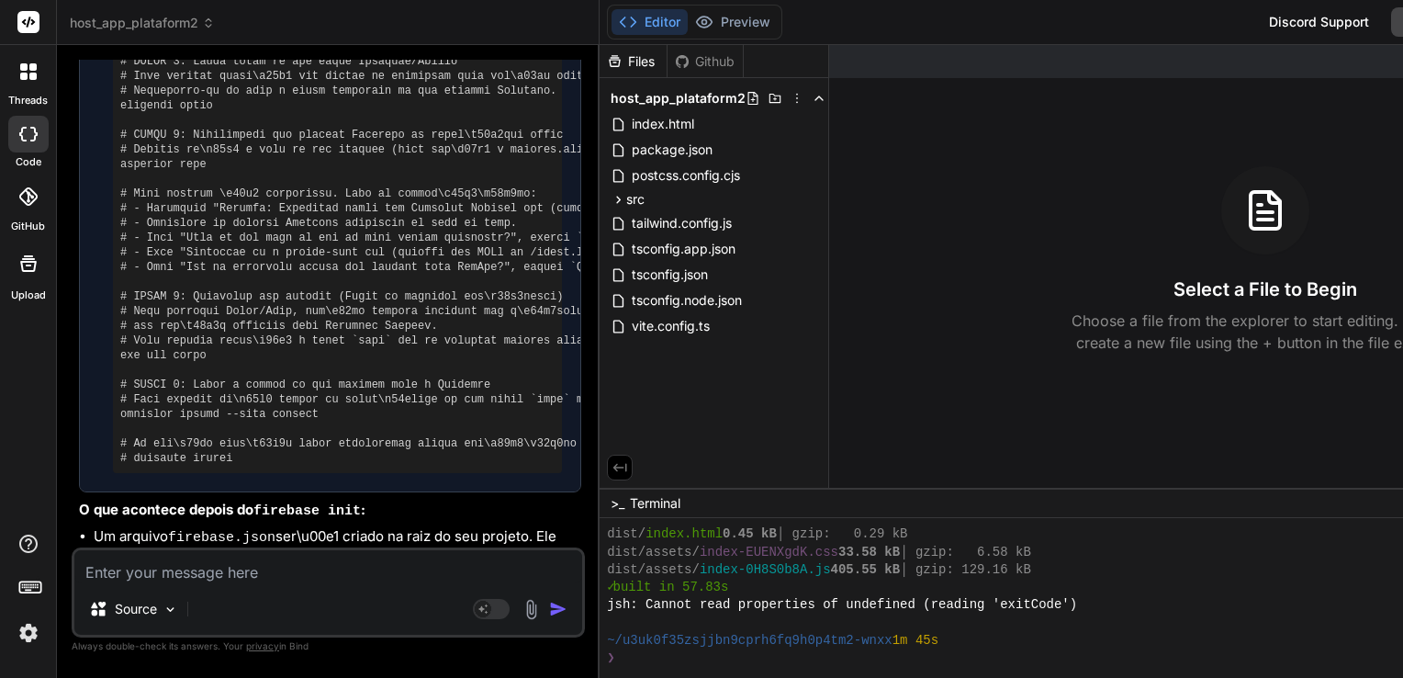
scroll to position [4604, 0]
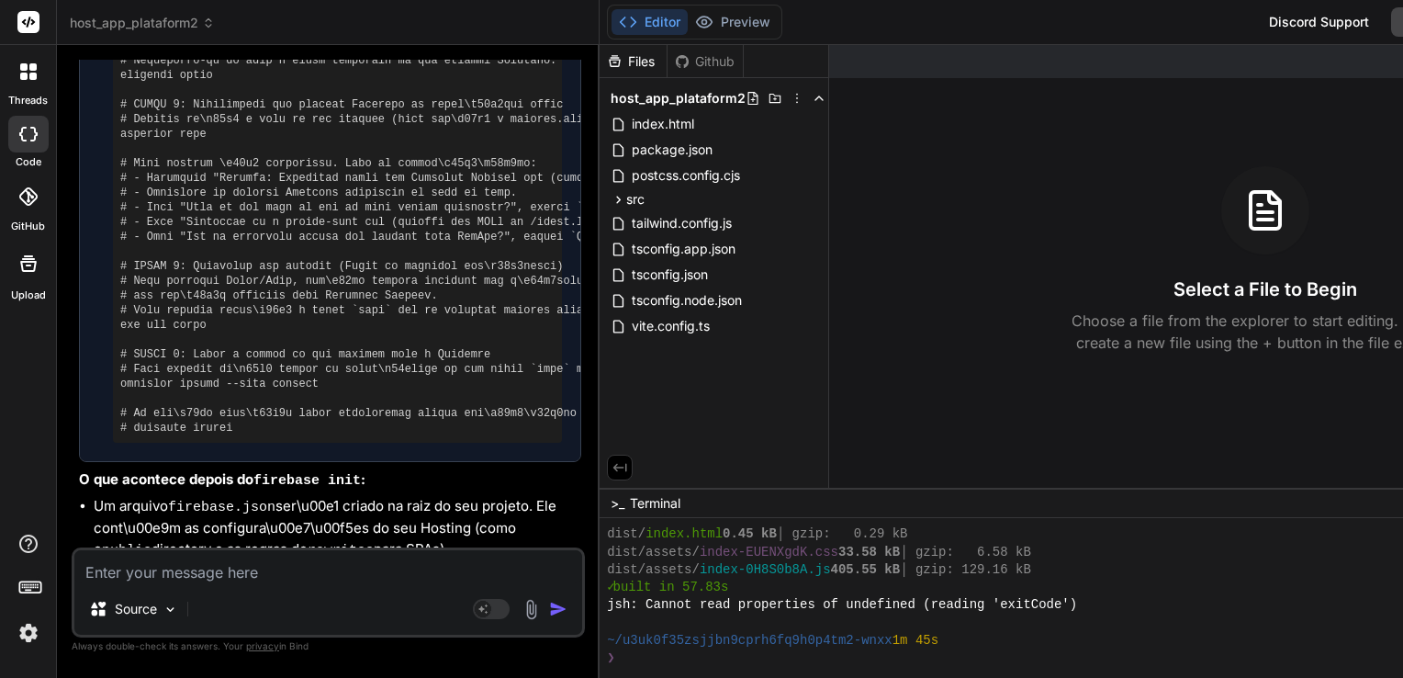
click at [294, 586] on div "Source Agent Mode. When this toggle is activated, AI automatically makes decisi…" at bounding box center [328, 592] width 513 height 90
click at [312, 575] on textarea at bounding box center [328, 566] width 508 height 33
type textarea "x"
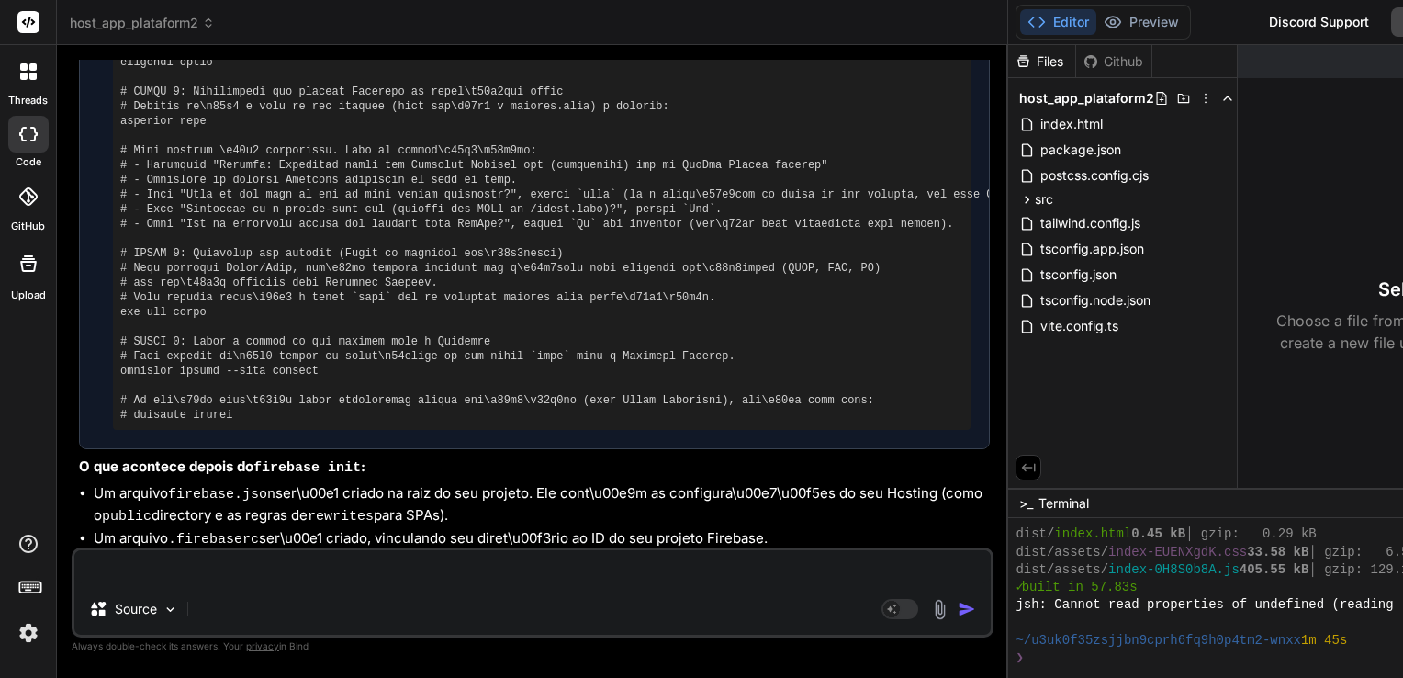
type textarea "x"
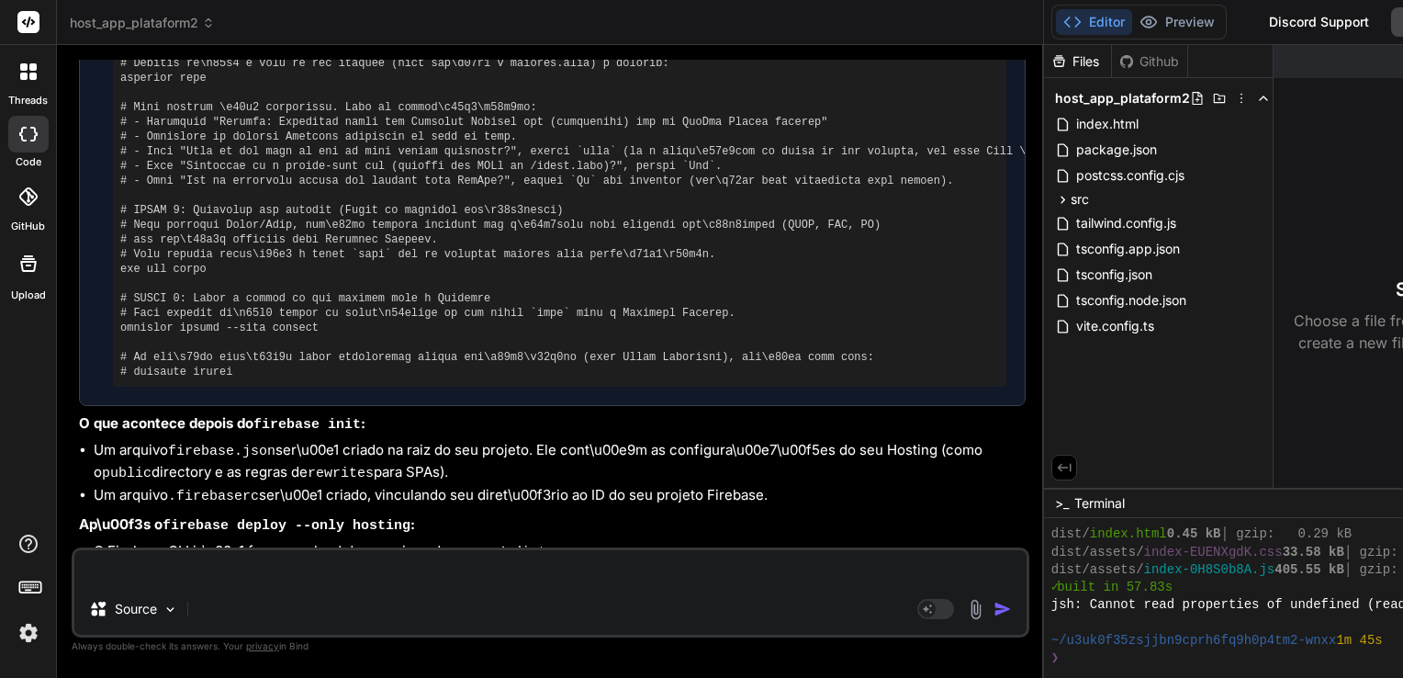
scroll to position [3865, 0]
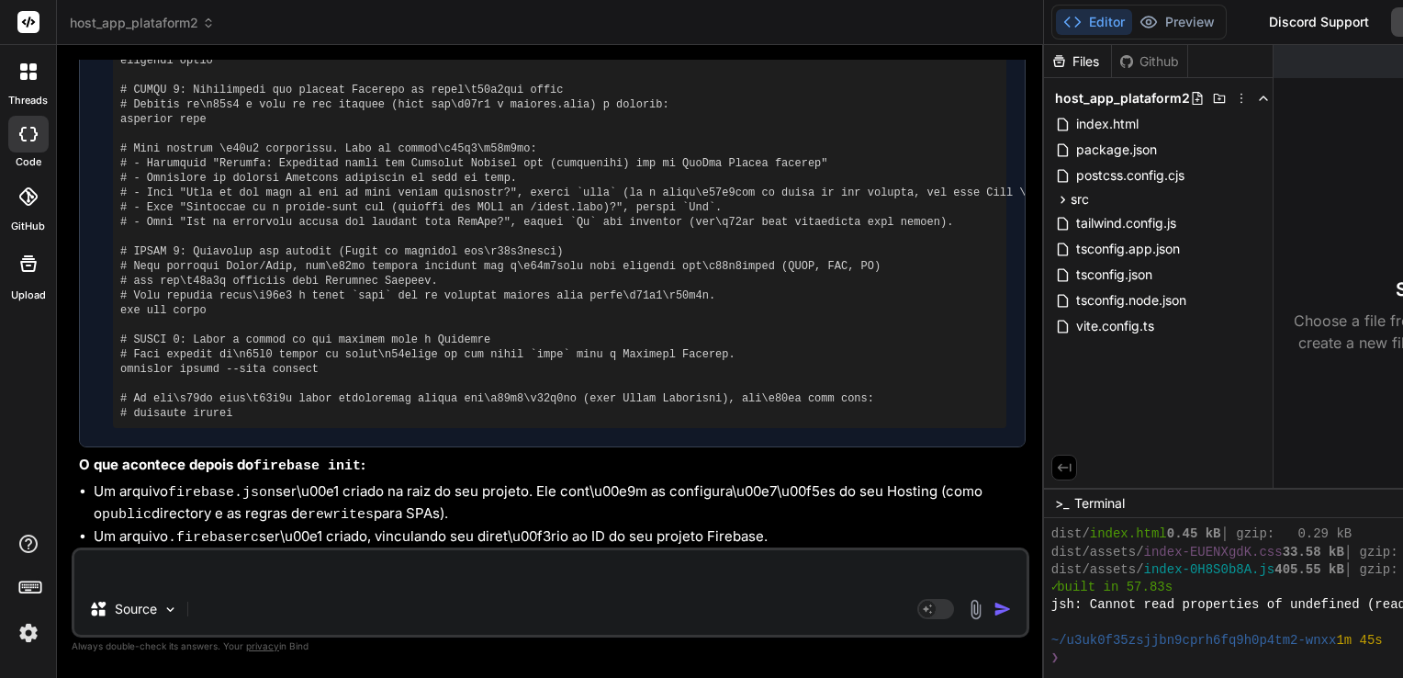
drag, startPoint x: 571, startPoint y: 259, endPoint x: 973, endPoint y: 250, distance: 402.4
click at [973, 250] on div "Bind AI Web Search Created with Pixso. Code Generator You O preço na página ini…" at bounding box center [550, 361] width 987 height 633
drag, startPoint x: 991, startPoint y: 256, endPoint x: 926, endPoint y: 270, distance: 66.6
click at [926, 270] on div "Bind AI Web Search Created with Pixso. Code Generator You O preço na página ini…" at bounding box center [550, 361] width 987 height 633
drag, startPoint x: 948, startPoint y: 250, endPoint x: 874, endPoint y: 252, distance: 73.5
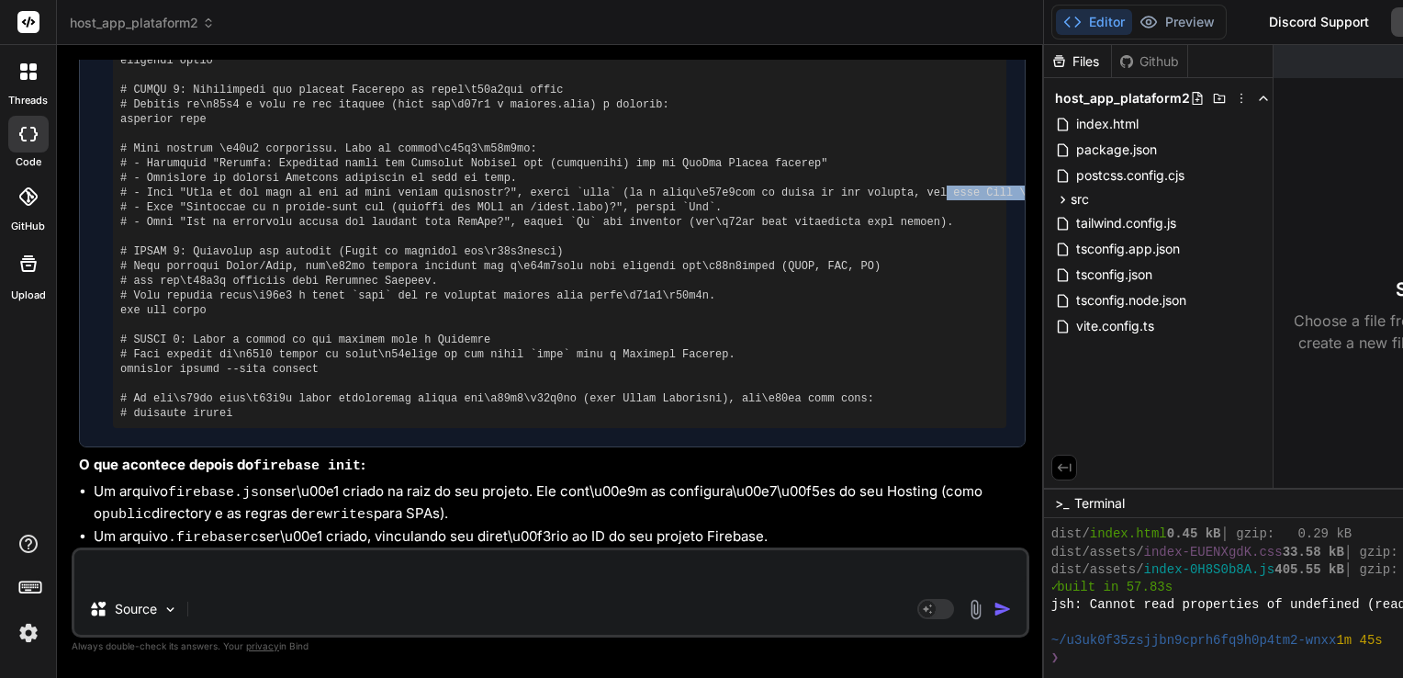
click at [874, 252] on pre at bounding box center [559, 178] width 879 height 485
drag, startPoint x: 874, startPoint y: 252, endPoint x: 585, endPoint y: 263, distance: 289.5
click at [628, 256] on pre at bounding box center [559, 178] width 879 height 485
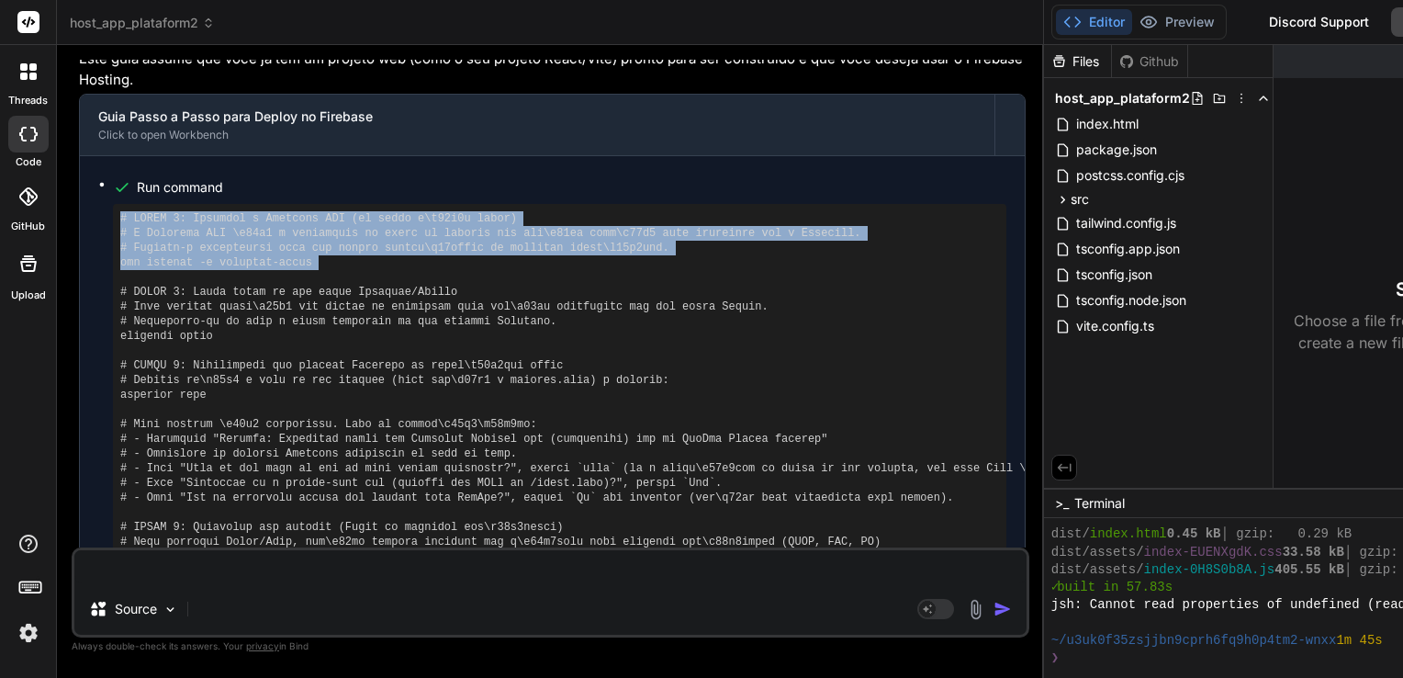
scroll to position [3956, 0]
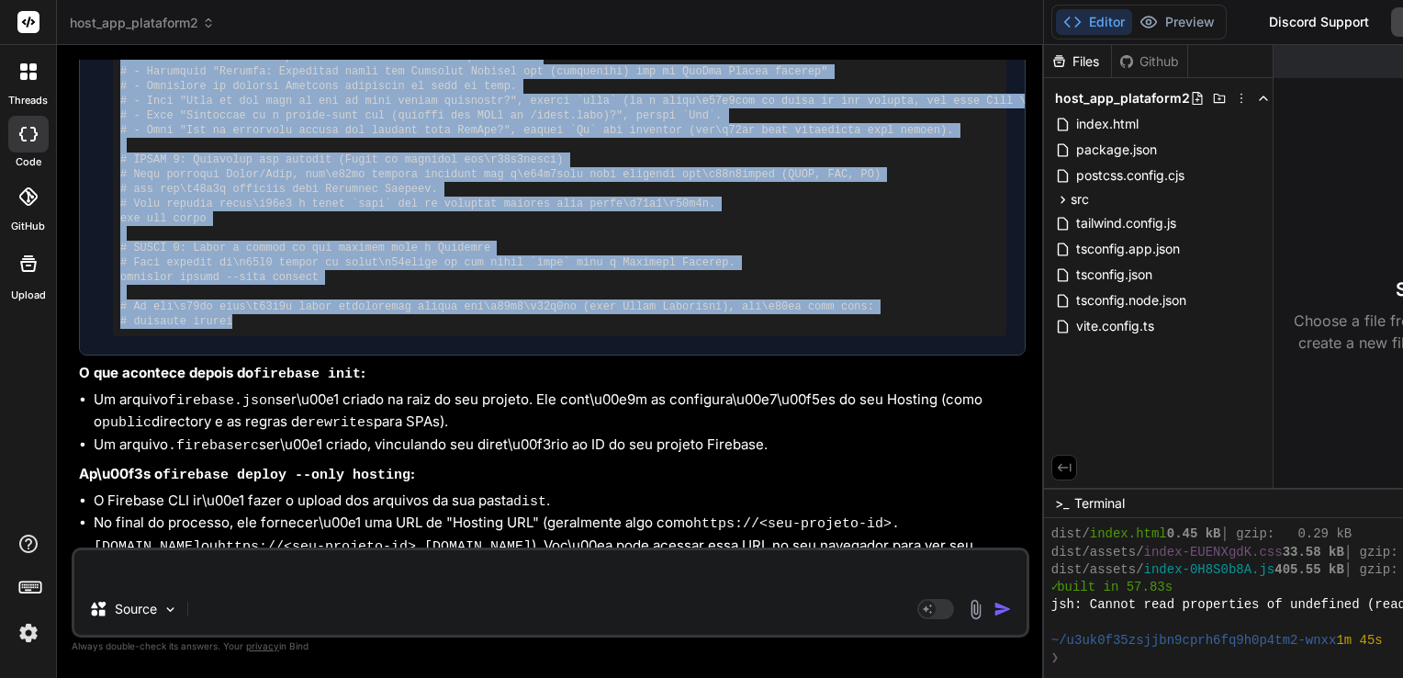
drag, startPoint x: 121, startPoint y: 275, endPoint x: 283, endPoint y: 379, distance: 192.6
click at [283, 329] on pre at bounding box center [559, 86] width 879 height 485
copy pre "# PASSO 1: Instalar o Firebase CLI (se ainda n\u00e3o tiver) # O Firebase CLI \…"
